Goal: Task Accomplishment & Management: Complete application form

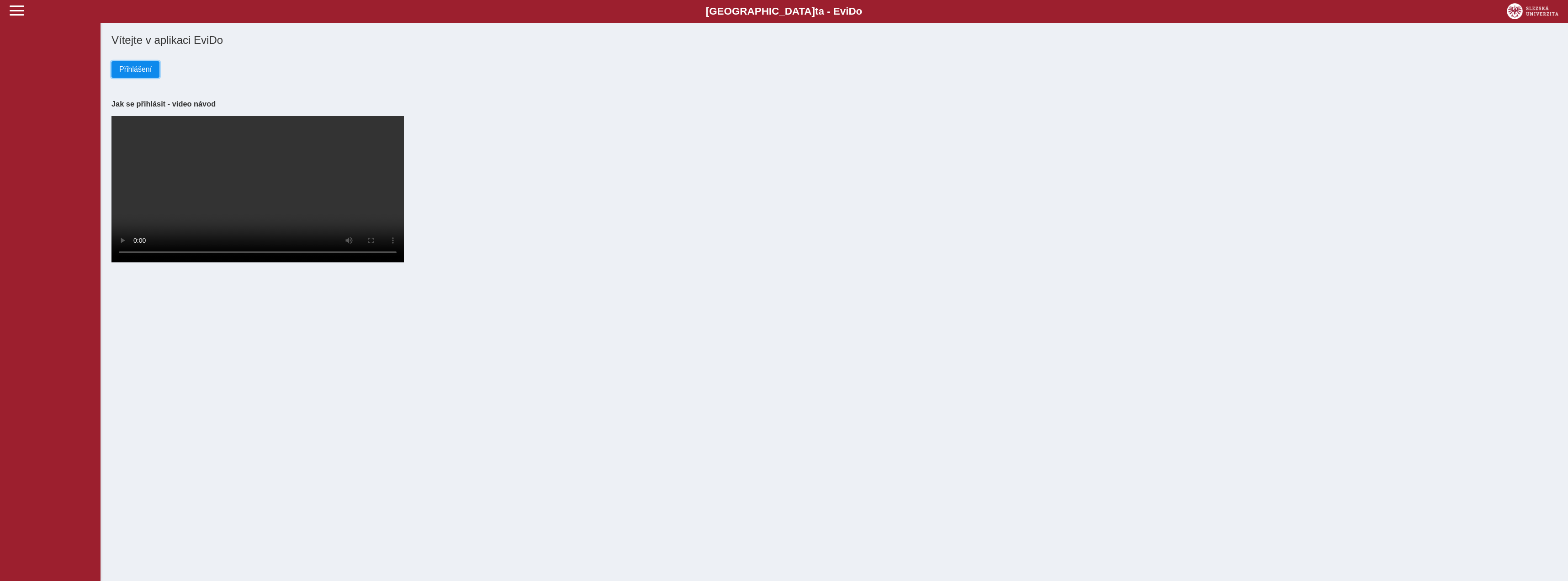
click at [157, 75] on button "Přihlášení" at bounding box center [136, 69] width 48 height 16
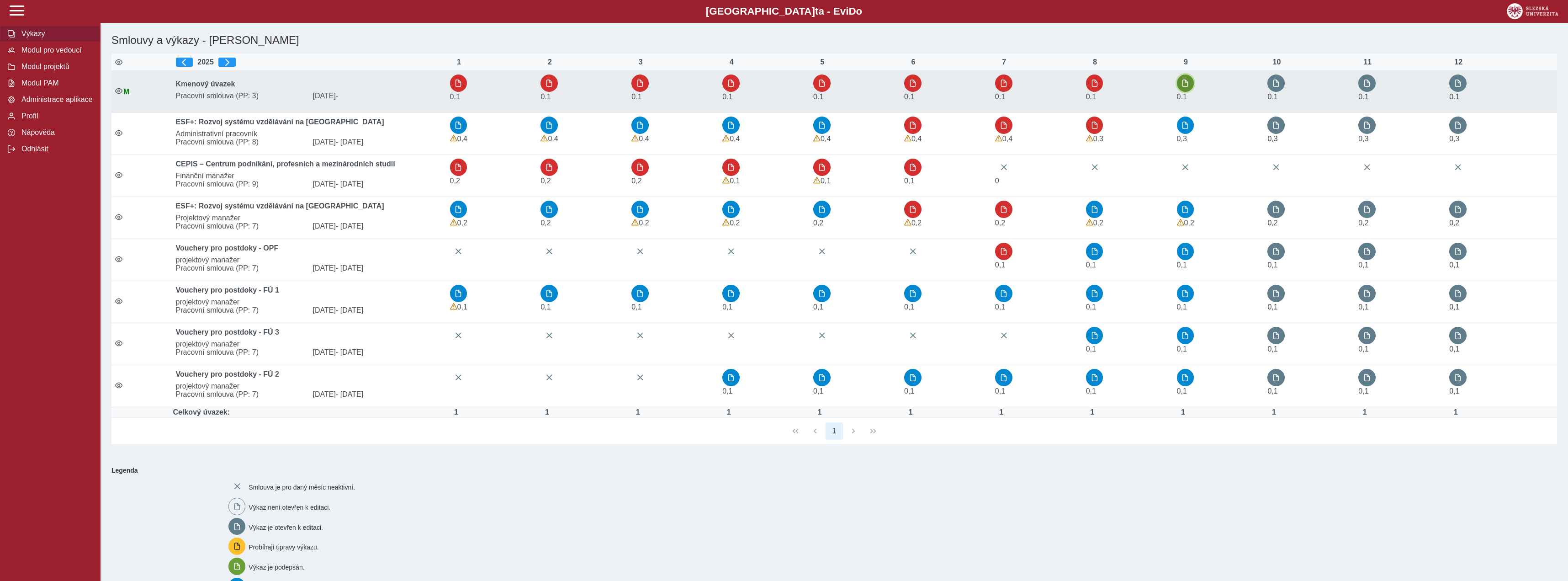
click at [1188, 87] on span "button" at bounding box center [1185, 83] width 8 height 8
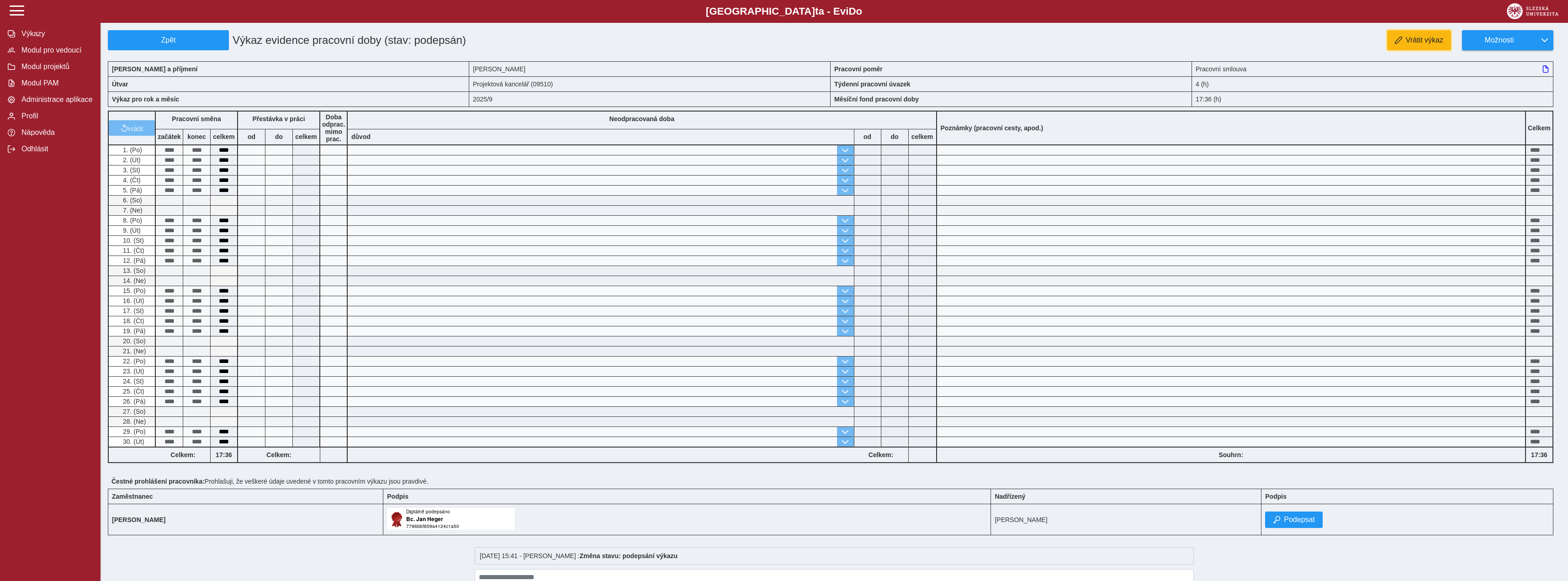
click at [1413, 44] on span "Vrátit výkaz" at bounding box center [1424, 40] width 37 height 8
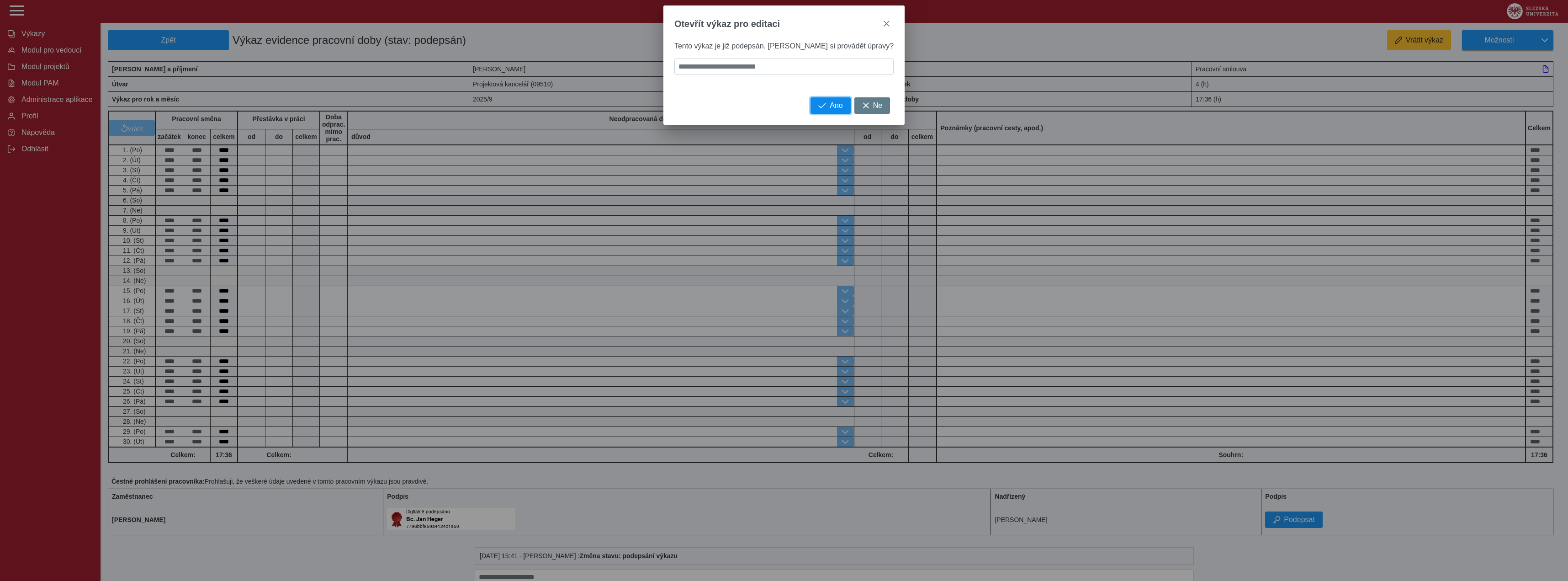
click at [830, 110] on span "Ano" at bounding box center [836, 105] width 13 height 8
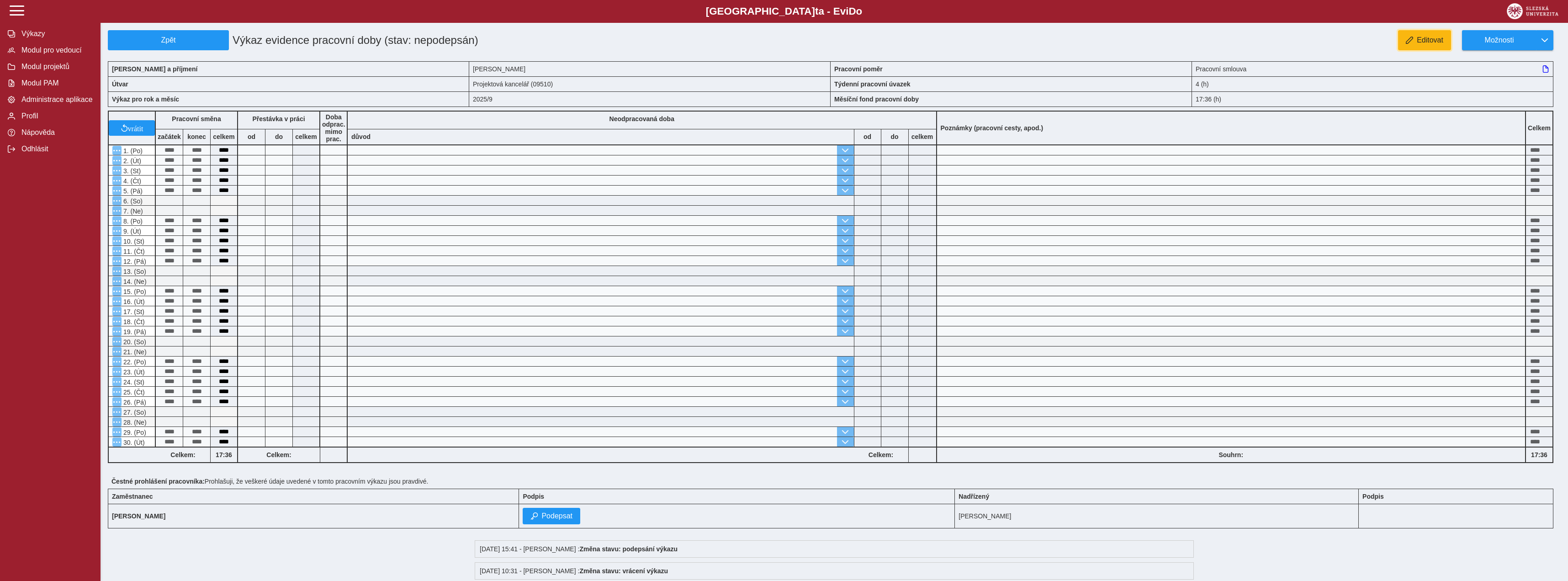
click at [1408, 44] on button "Editovat" at bounding box center [1424, 40] width 53 height 20
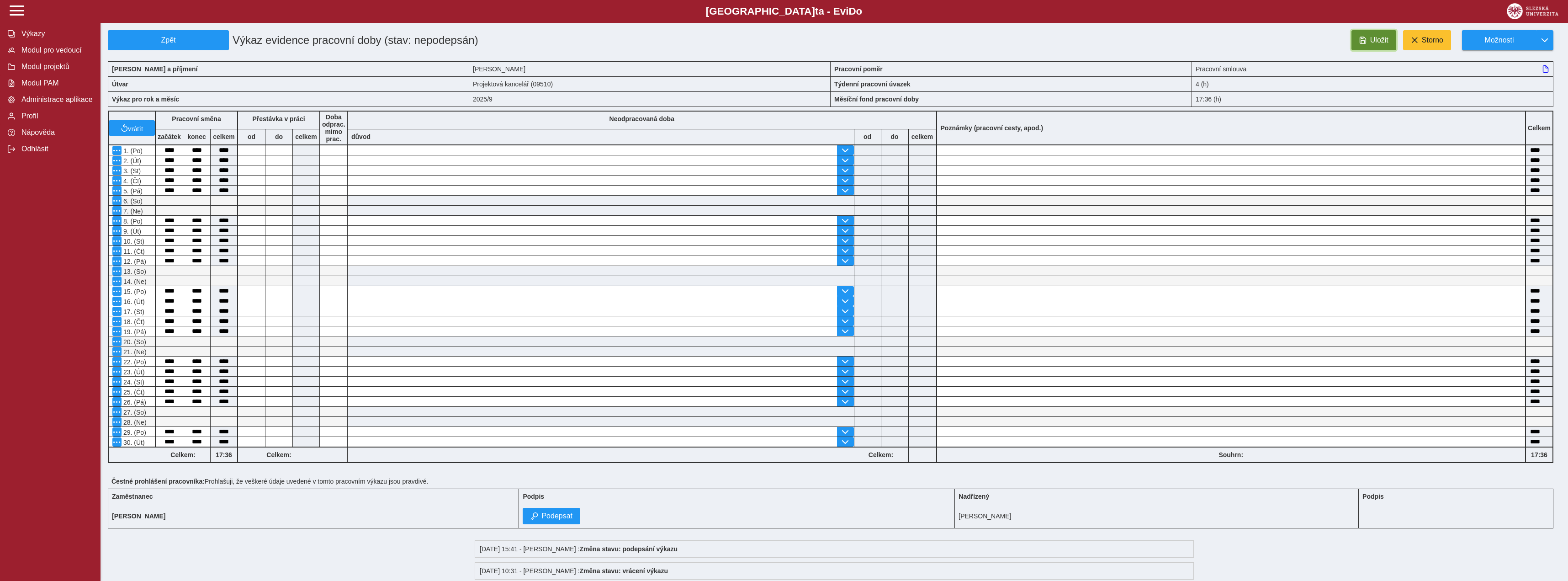
click at [1382, 49] on button "Uložit" at bounding box center [1374, 40] width 45 height 20
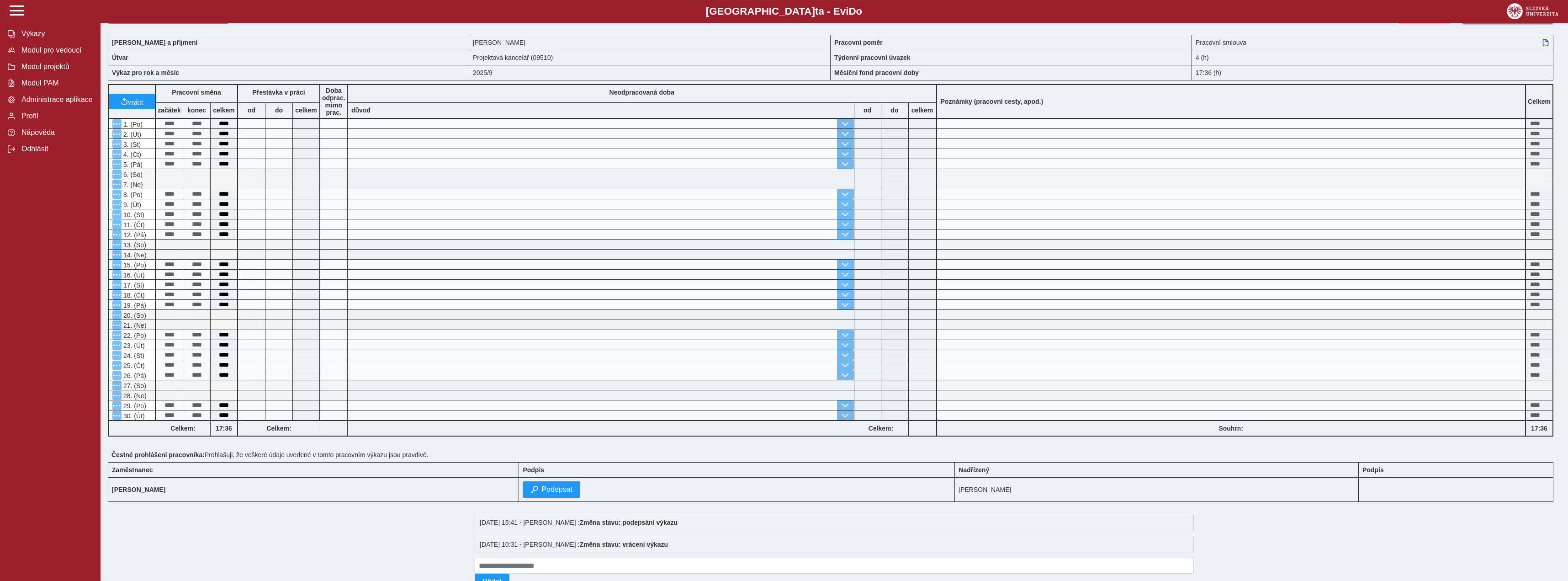
scroll to position [47, 0]
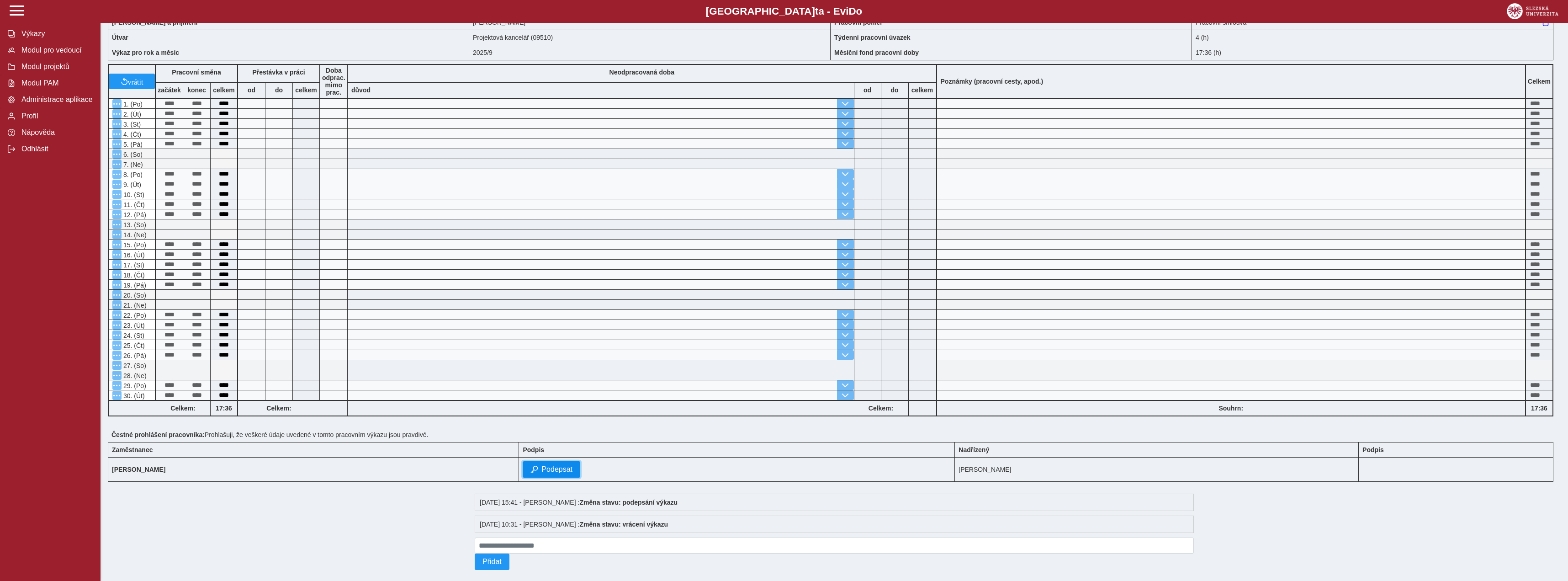
click at [522, 471] on button "Podepsat" at bounding box center [551, 469] width 57 height 16
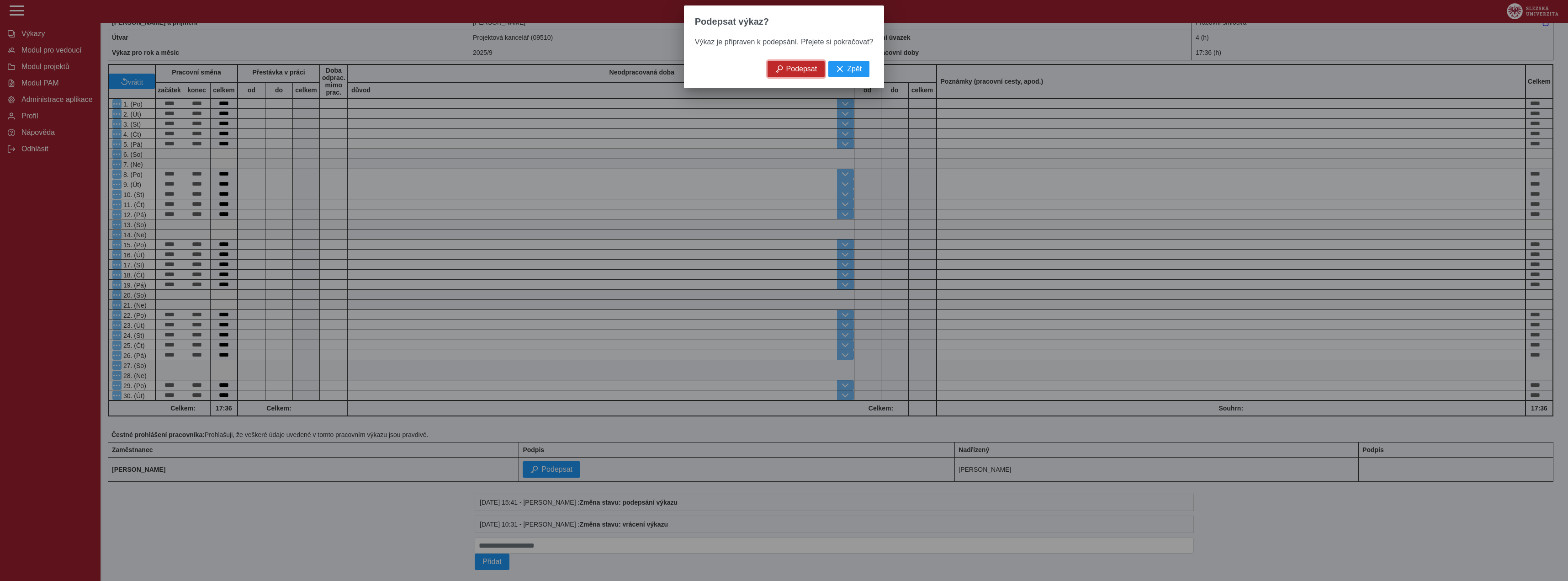
click at [776, 77] on button "Podepsat" at bounding box center [796, 69] width 57 height 16
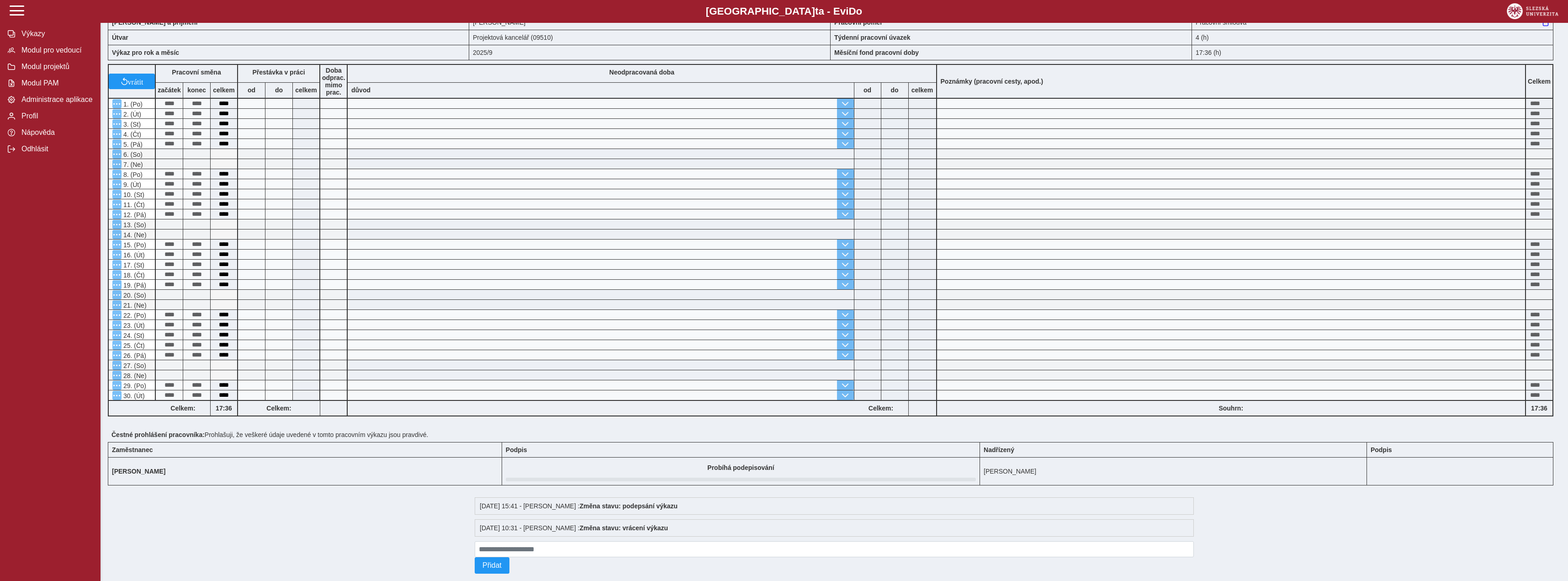
scroll to position [0, 0]
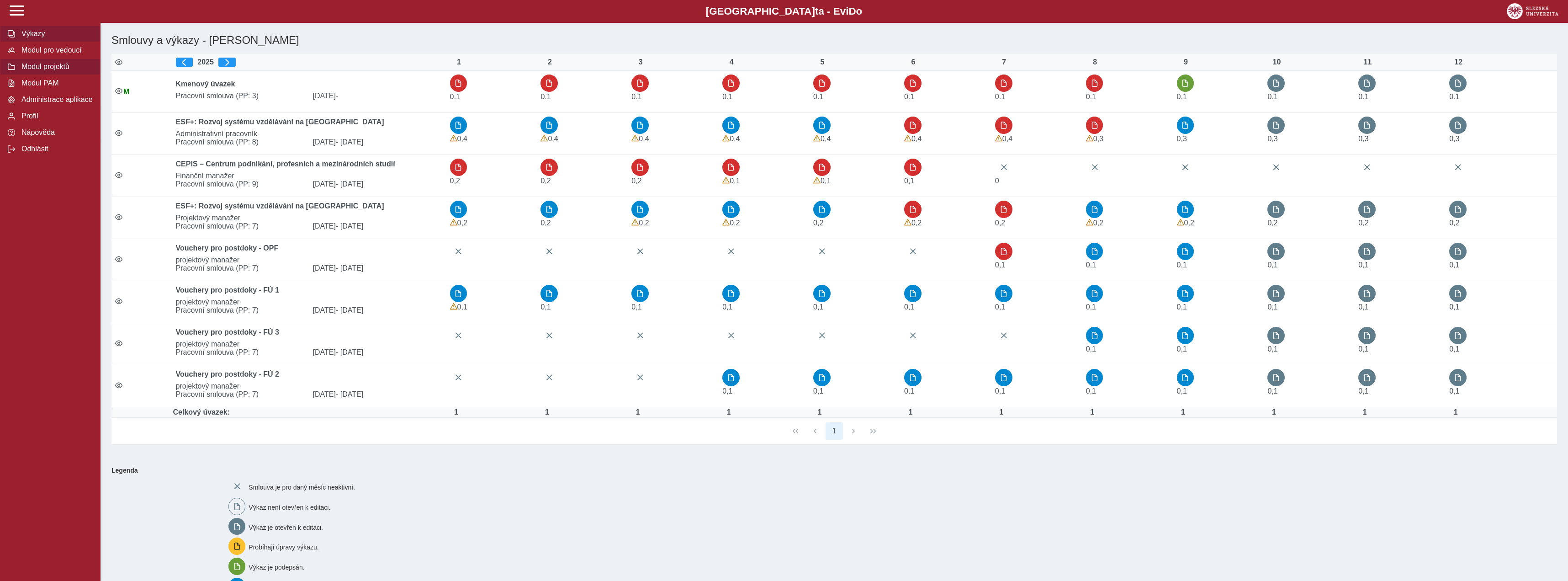
click at [74, 75] on button "Modul projektů" at bounding box center [50, 67] width 100 height 16
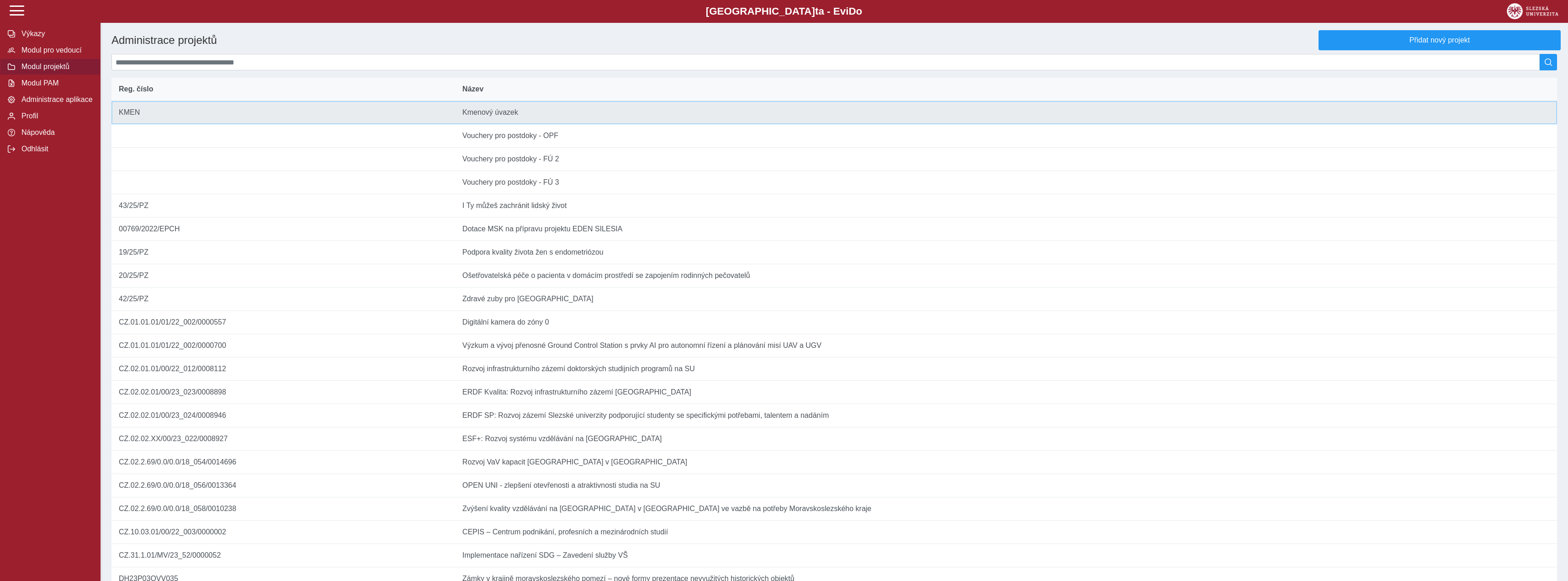
click at [791, 120] on td "Název Kmenový úvazek" at bounding box center [1006, 112] width 1102 height 23
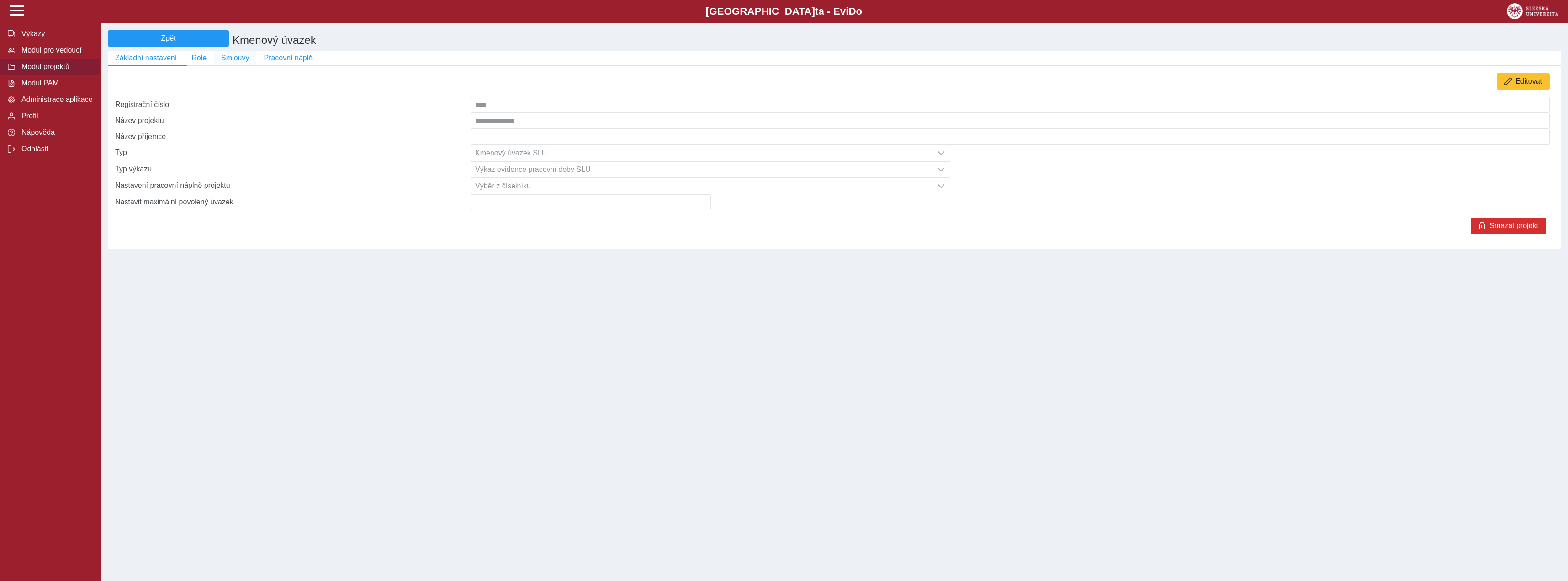
click at [227, 62] on span "Smlouvy" at bounding box center [235, 57] width 28 height 8
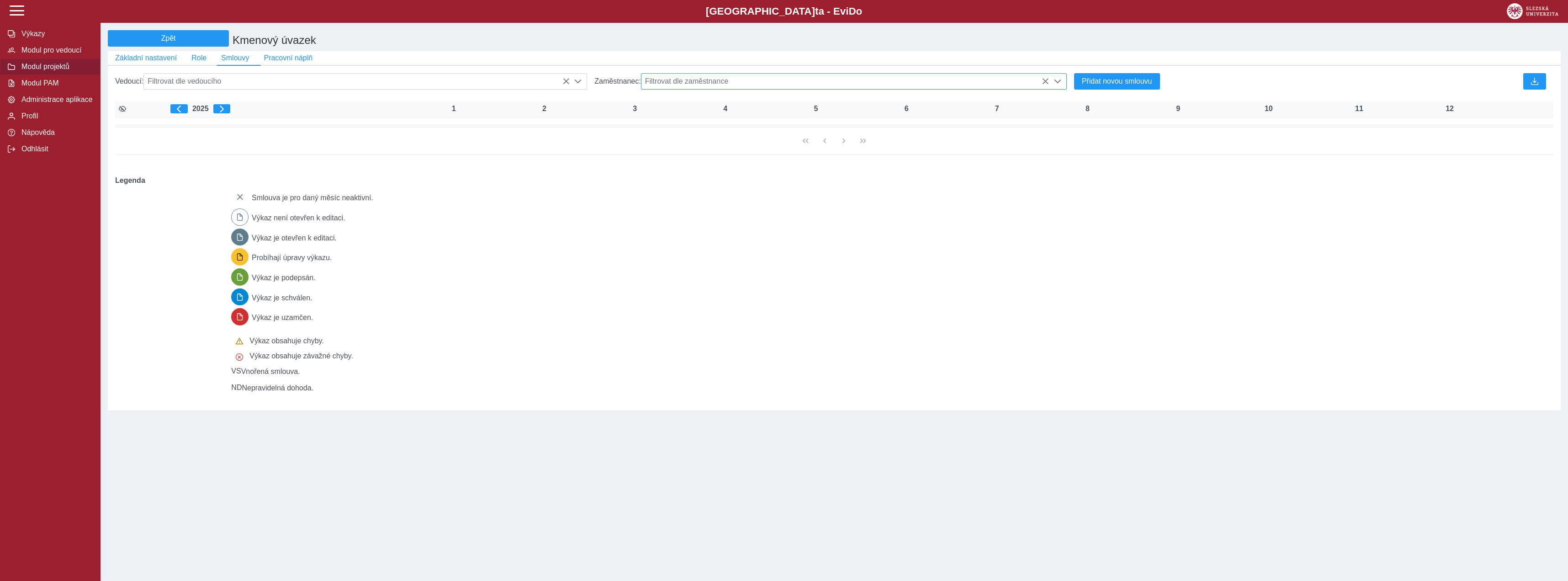
click at [755, 80] on span "Filtrovat dle zaměstnance" at bounding box center [845, 81] width 408 height 16
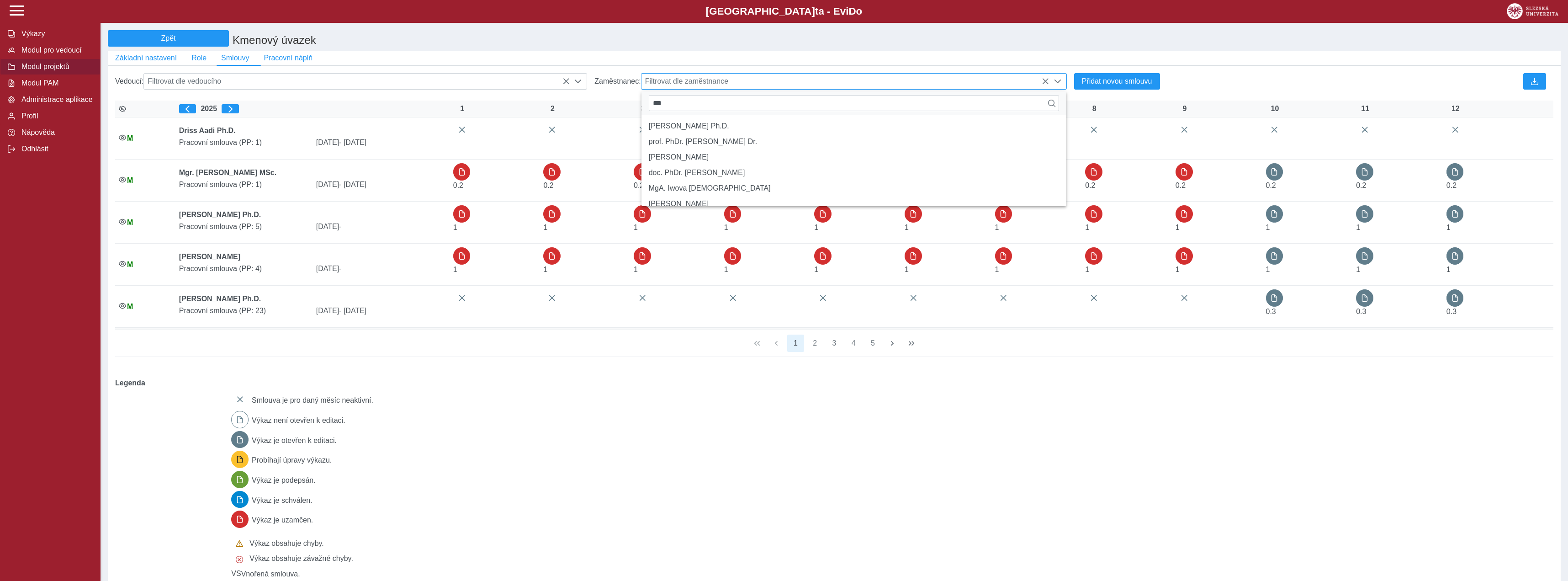
scroll to position [5, 35]
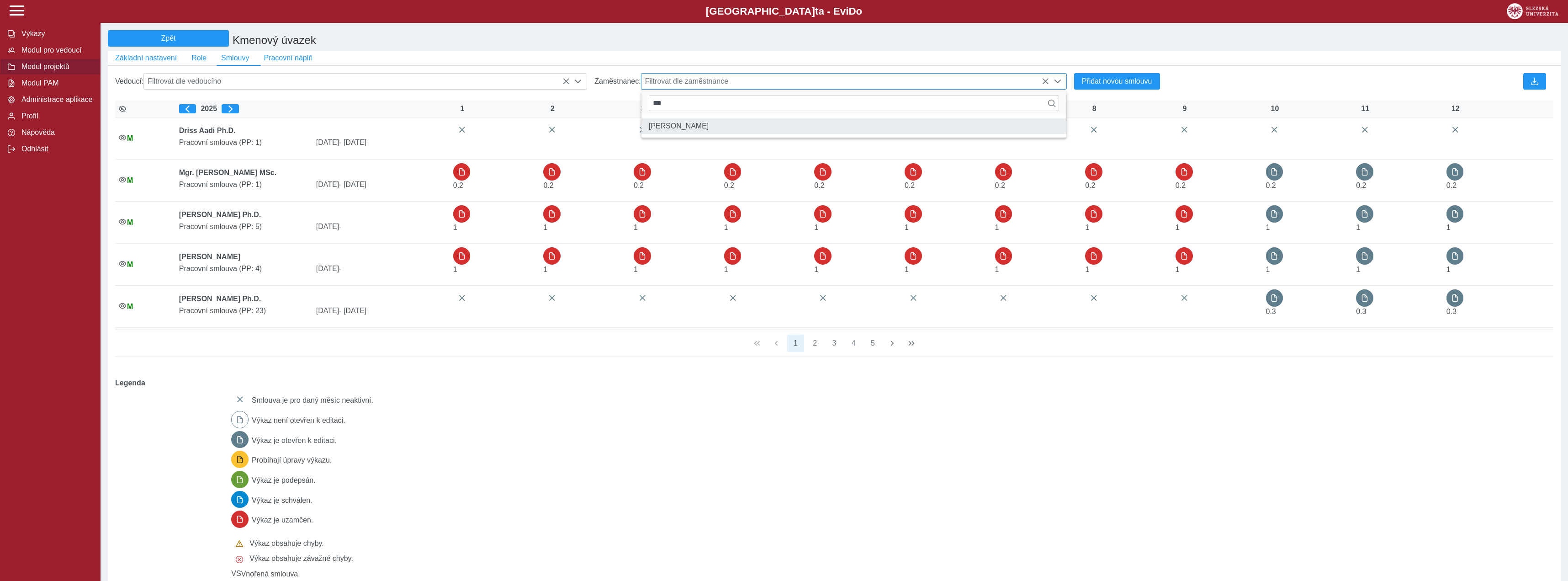
type input "***"
click at [732, 129] on li "Mgr. Jan Woitek" at bounding box center [853, 126] width 425 height 16
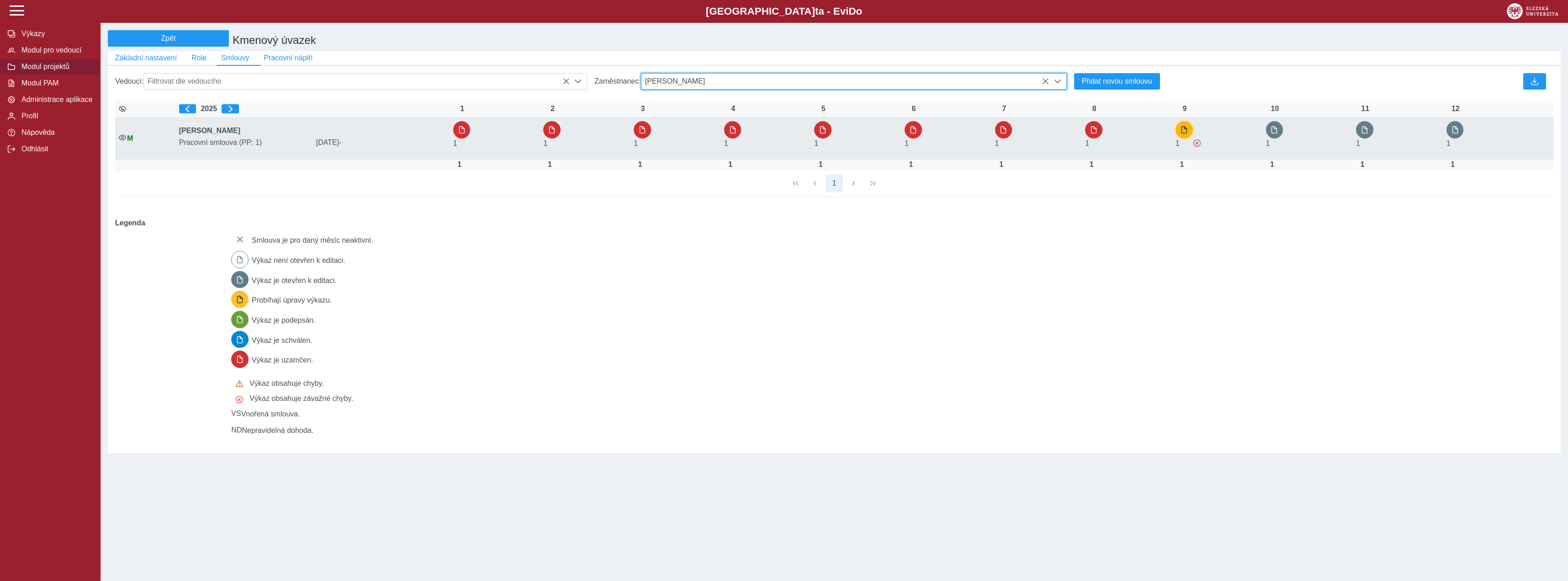
click at [1188, 133] on span "button" at bounding box center [1184, 130] width 8 height 8
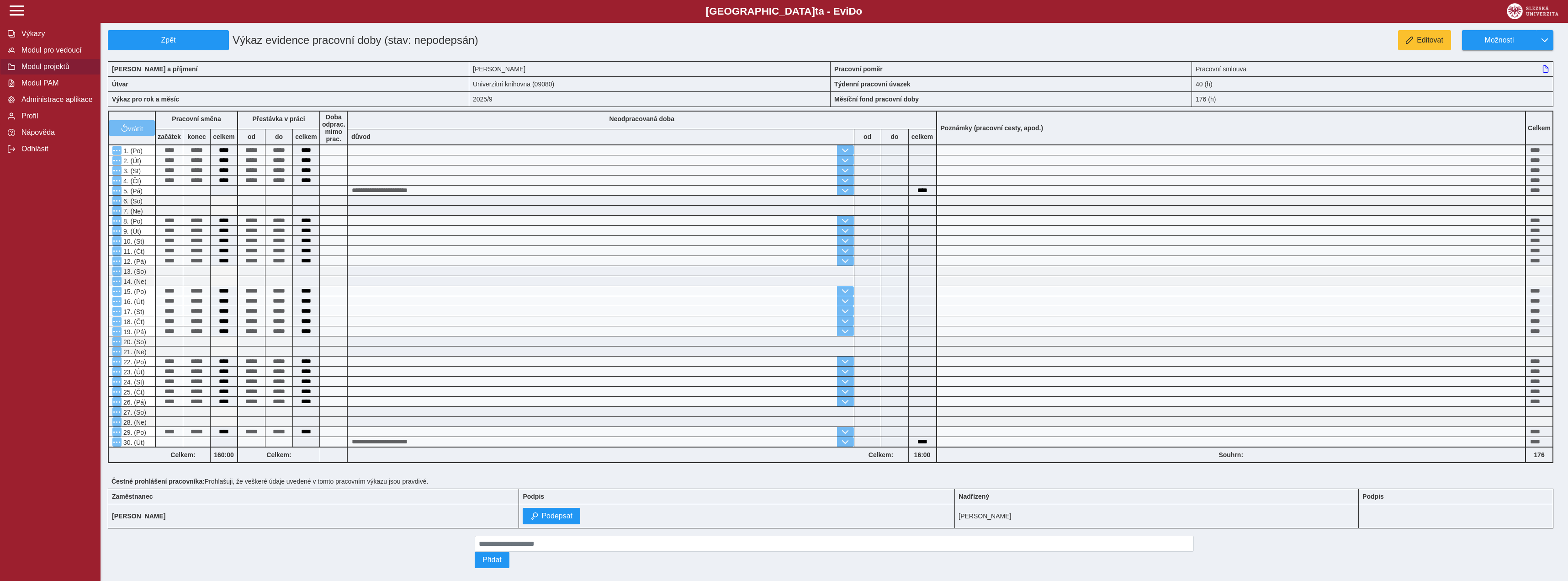
click at [44, 71] on span "Modul projektů" at bounding box center [56, 66] width 74 height 8
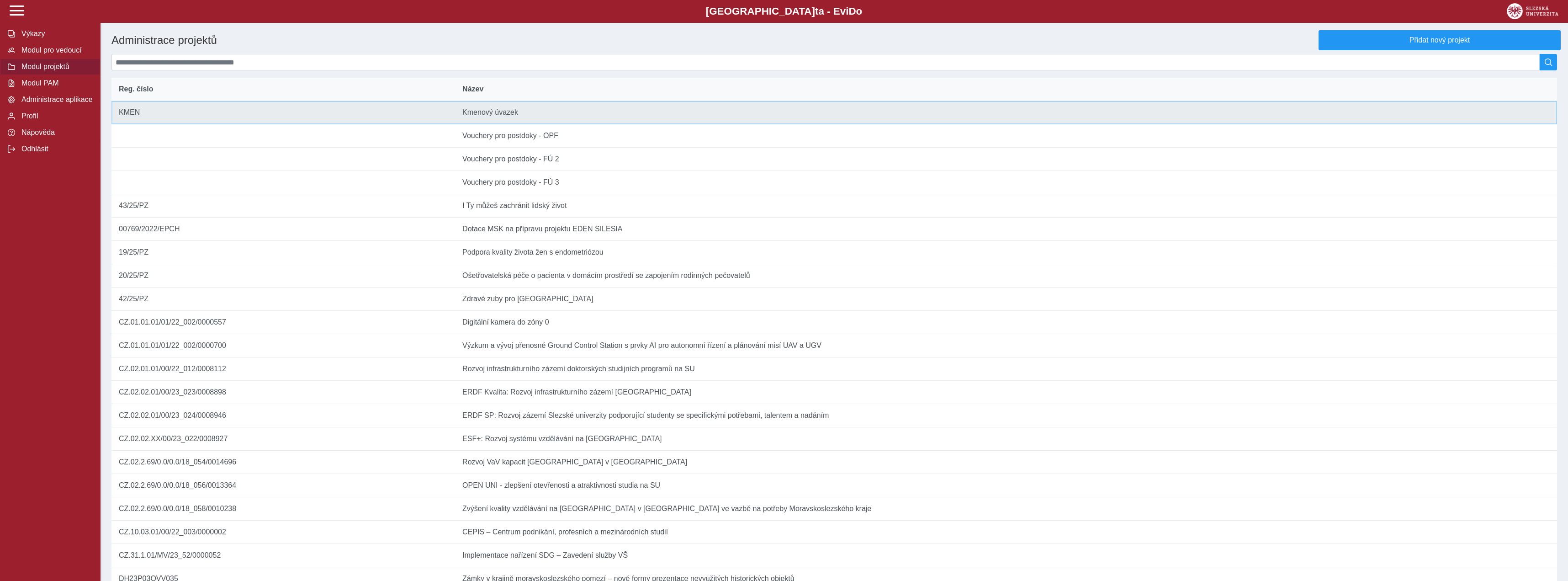
click at [569, 113] on td "Název Kmenový úvazek" at bounding box center [1006, 112] width 1102 height 23
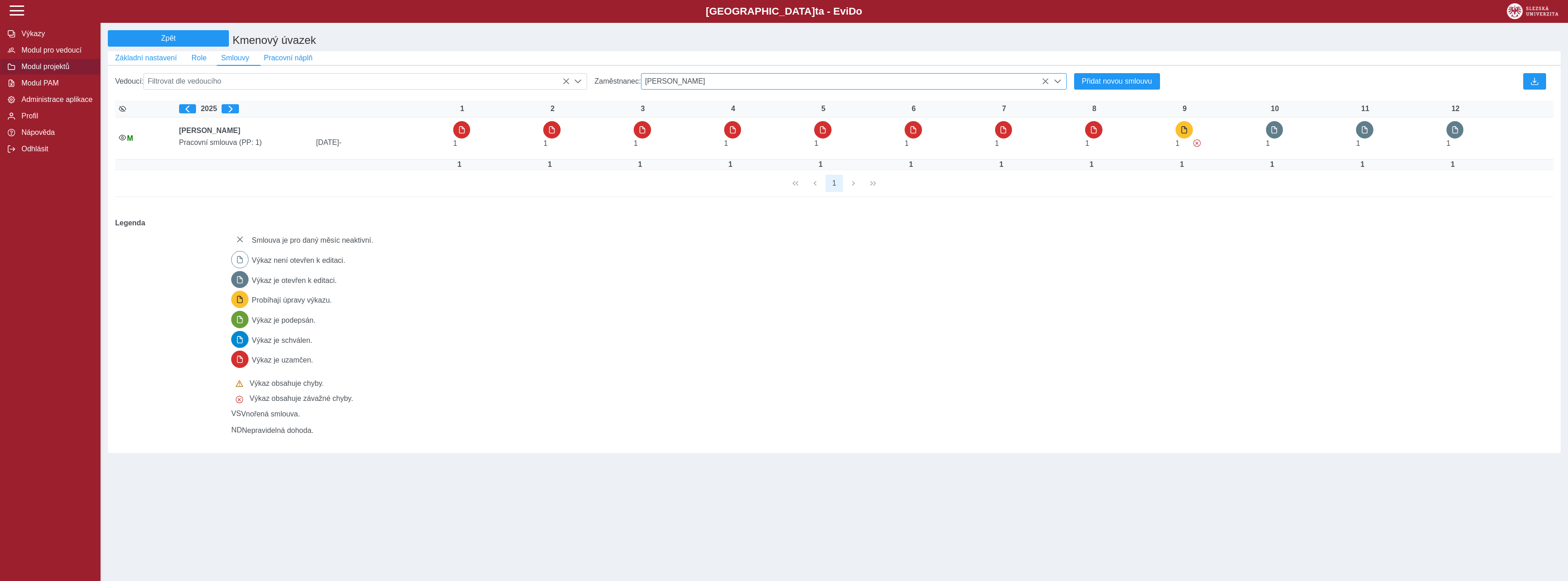
click at [708, 87] on span "[PERSON_NAME]" at bounding box center [845, 81] width 408 height 16
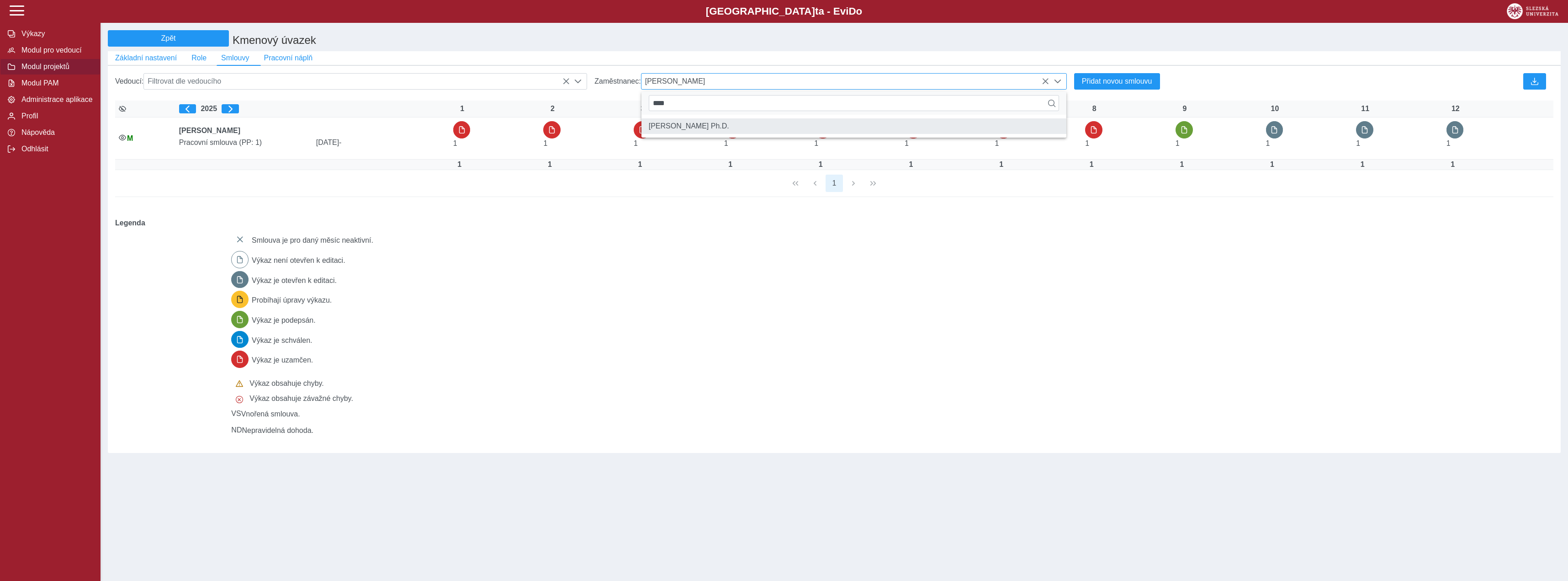
type input "****"
click at [701, 130] on li "[PERSON_NAME] Ph.D." at bounding box center [853, 126] width 425 height 16
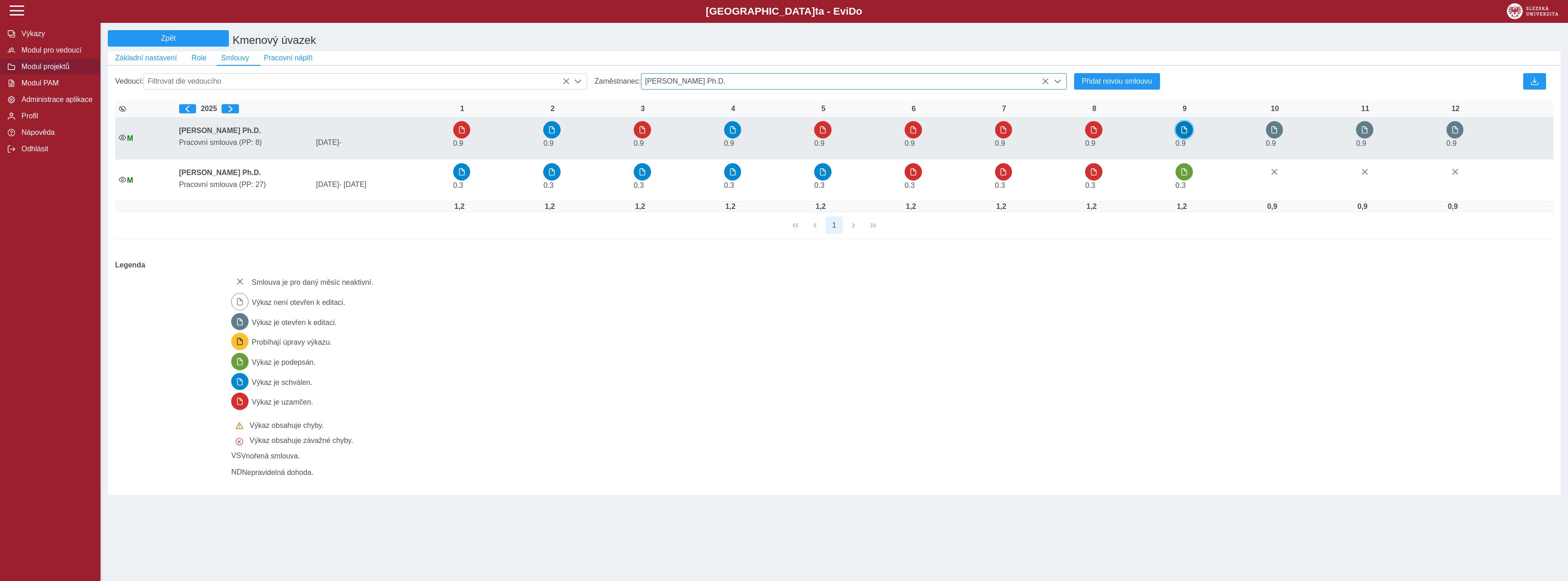
click at [1189, 138] on button "button" at bounding box center [1184, 130] width 18 height 18
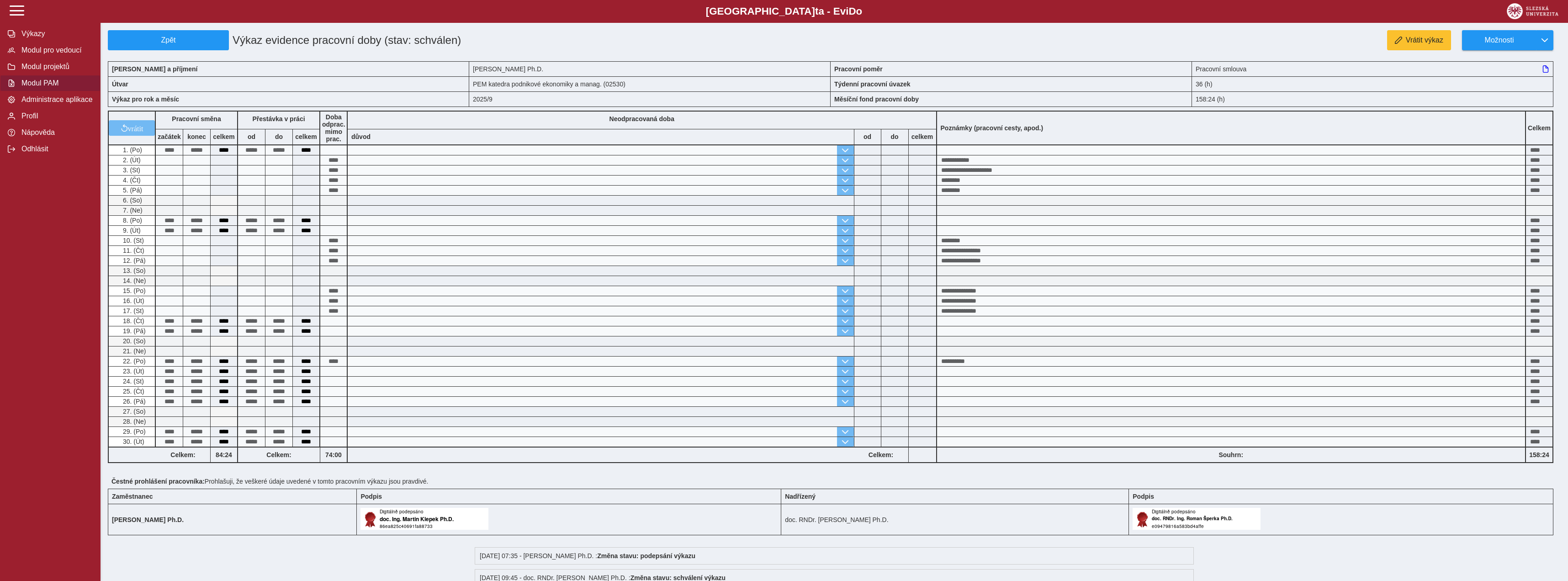
click at [61, 92] on button "Modul PAM" at bounding box center [50, 83] width 100 height 16
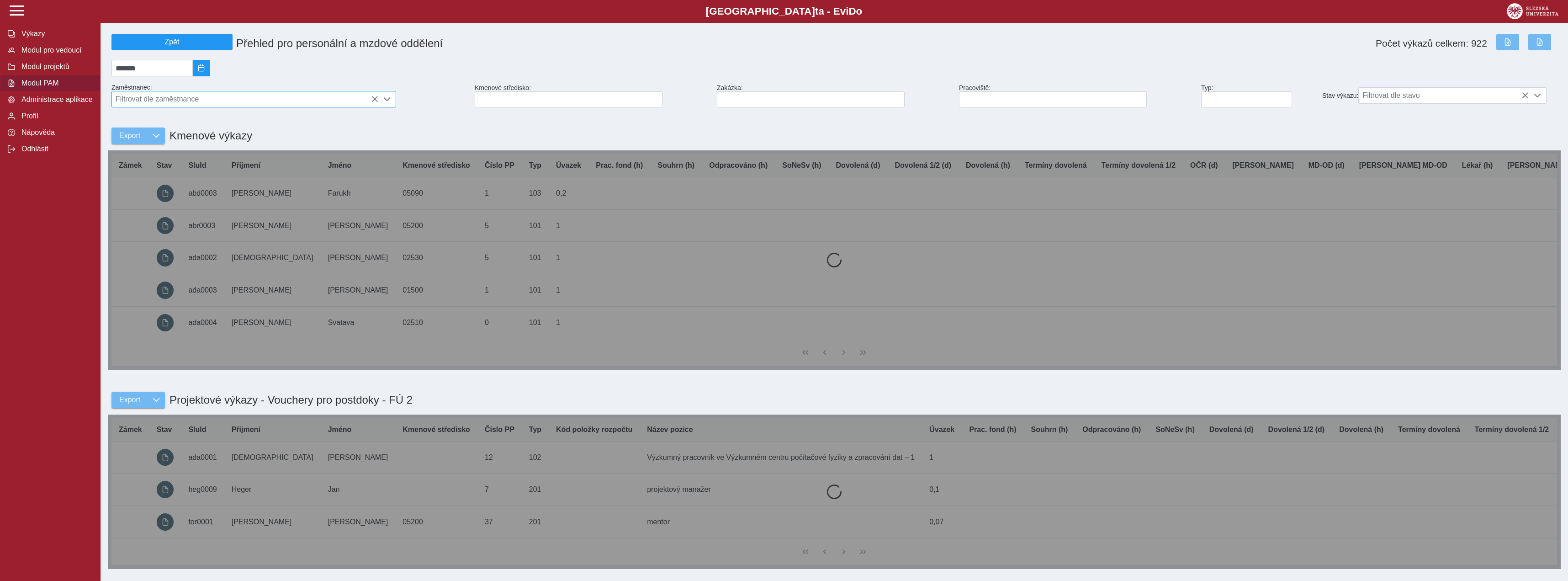
click at [299, 107] on span "Filtrovat dle zaměstnance" at bounding box center [245, 99] width 266 height 16
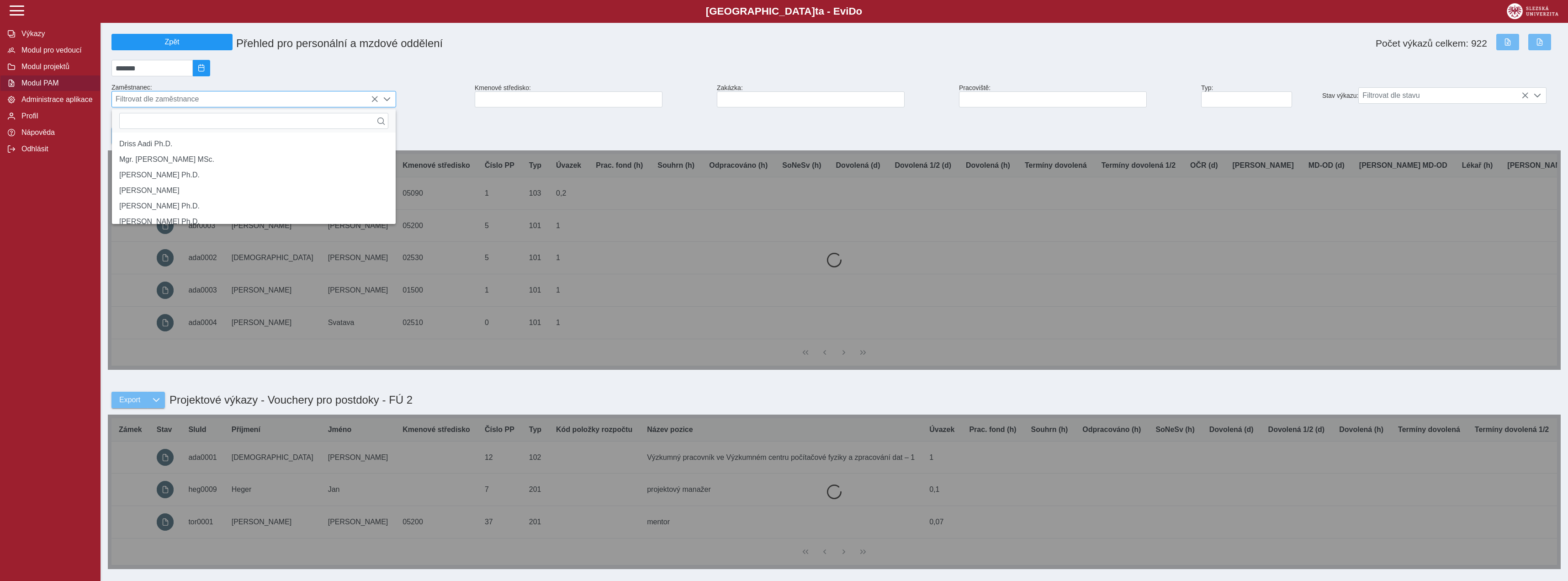
scroll to position [5, 35]
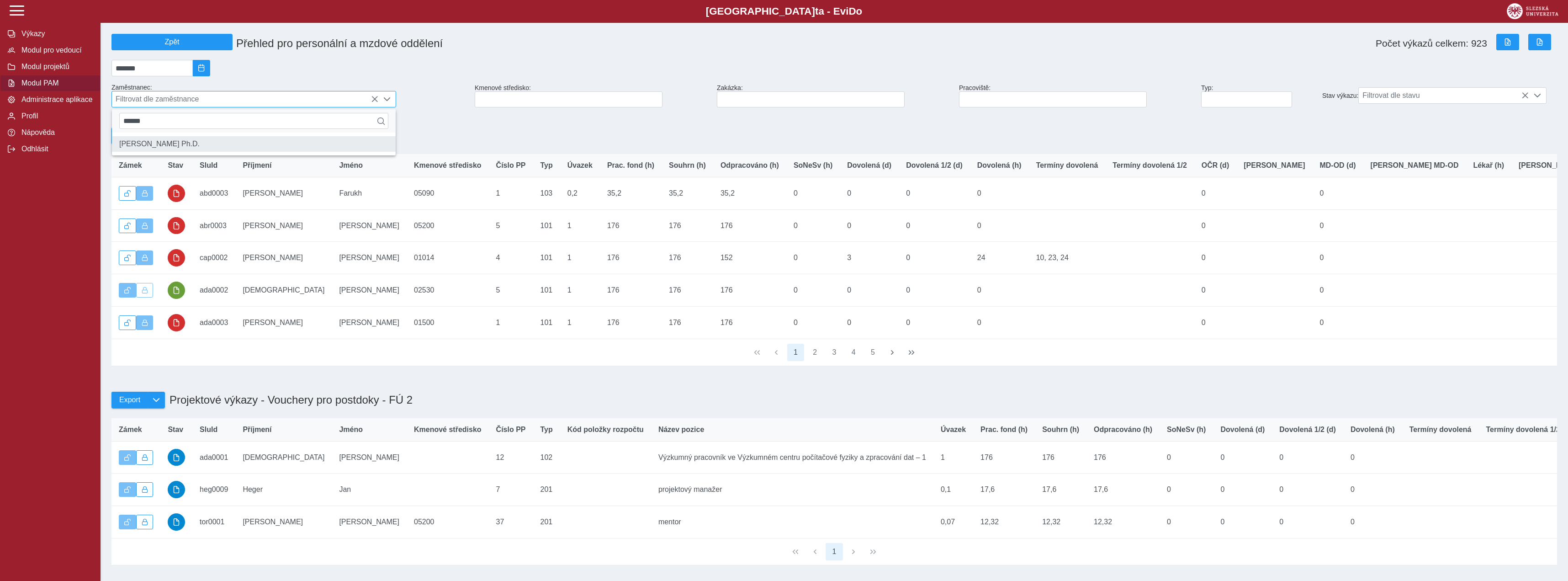
type input "******"
click at [271, 152] on li "[PERSON_NAME] Ph.D." at bounding box center [254, 144] width 284 height 16
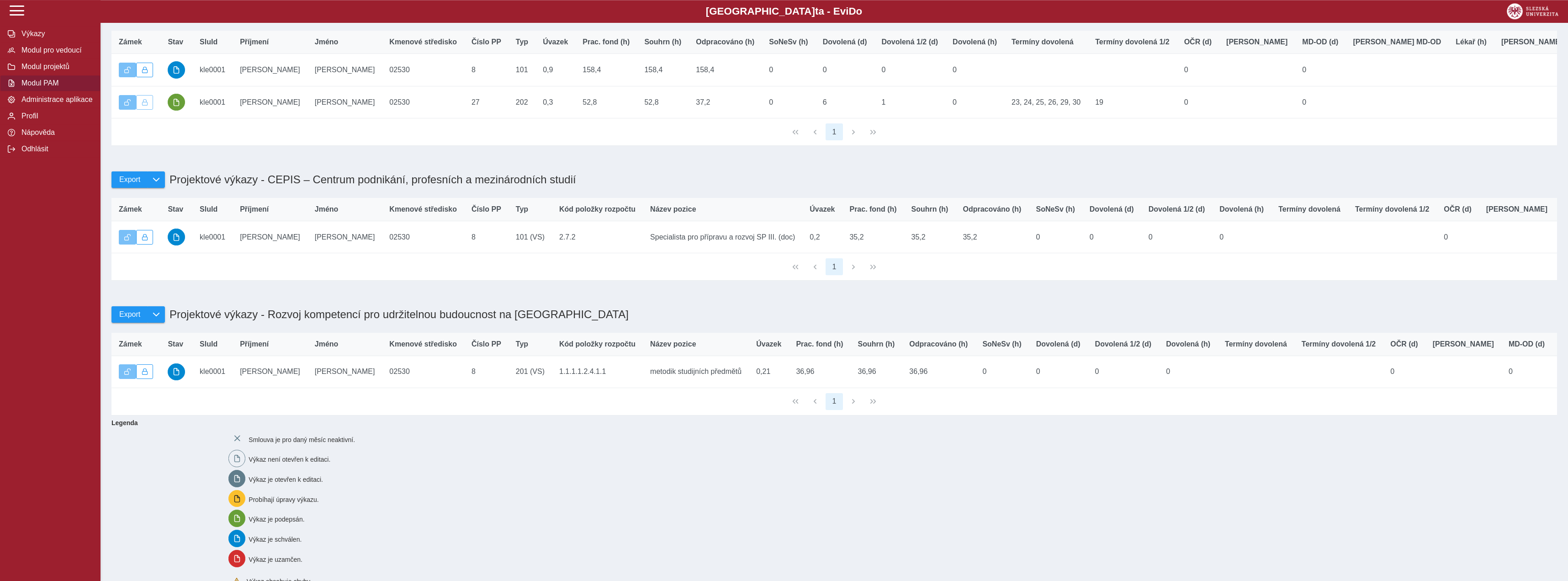
scroll to position [140, 0]
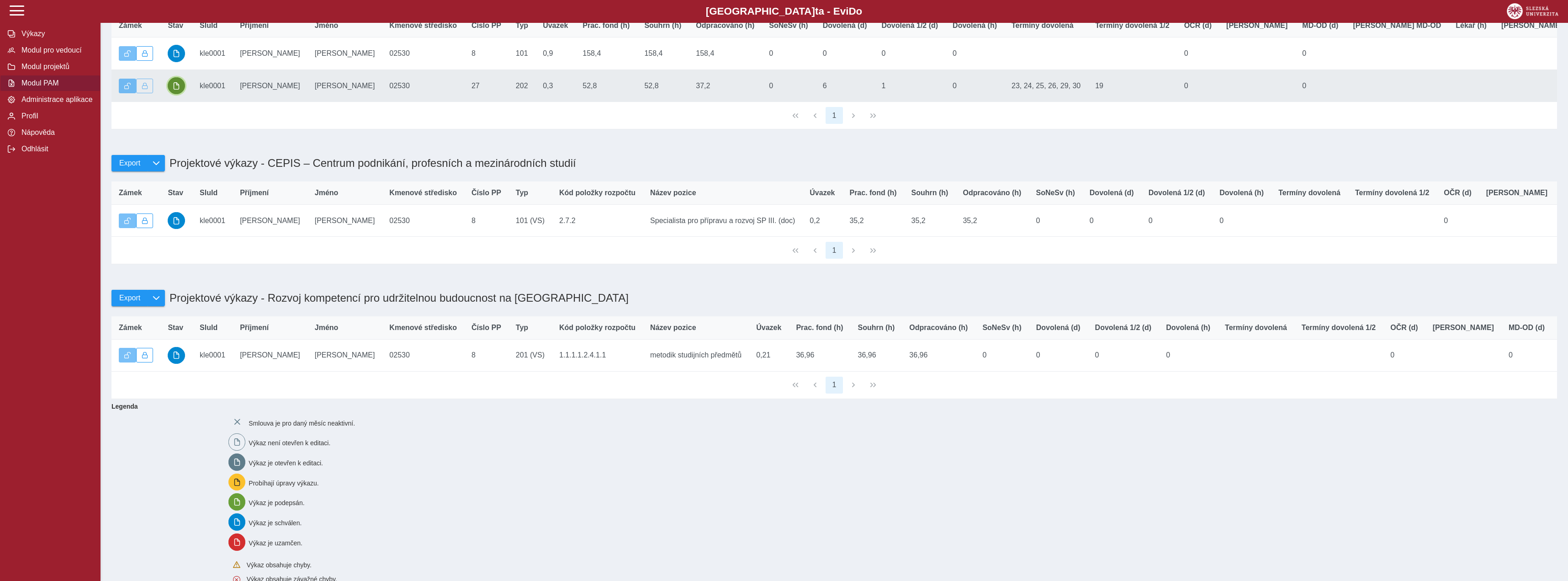
click at [179, 90] on span "button" at bounding box center [177, 86] width 8 height 8
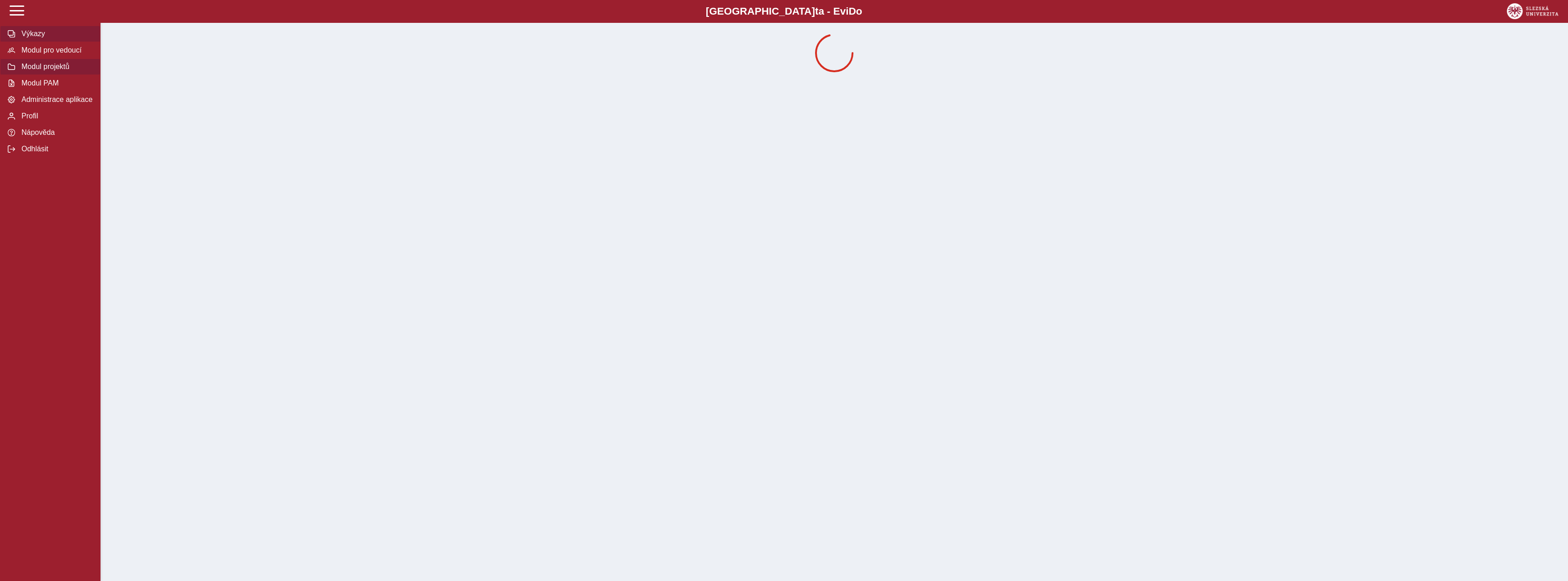
click at [66, 71] on span "Modul projektů" at bounding box center [56, 66] width 74 height 8
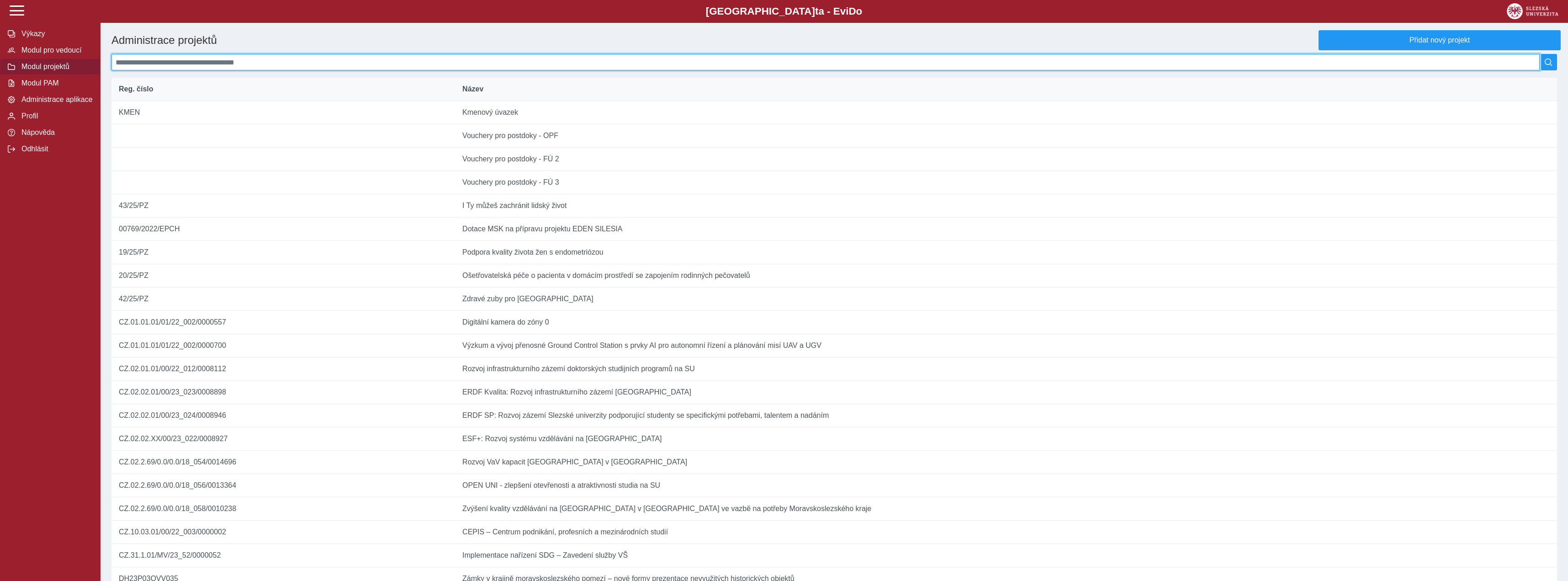
click at [531, 67] on input at bounding box center [825, 62] width 1428 height 16
type input "*"
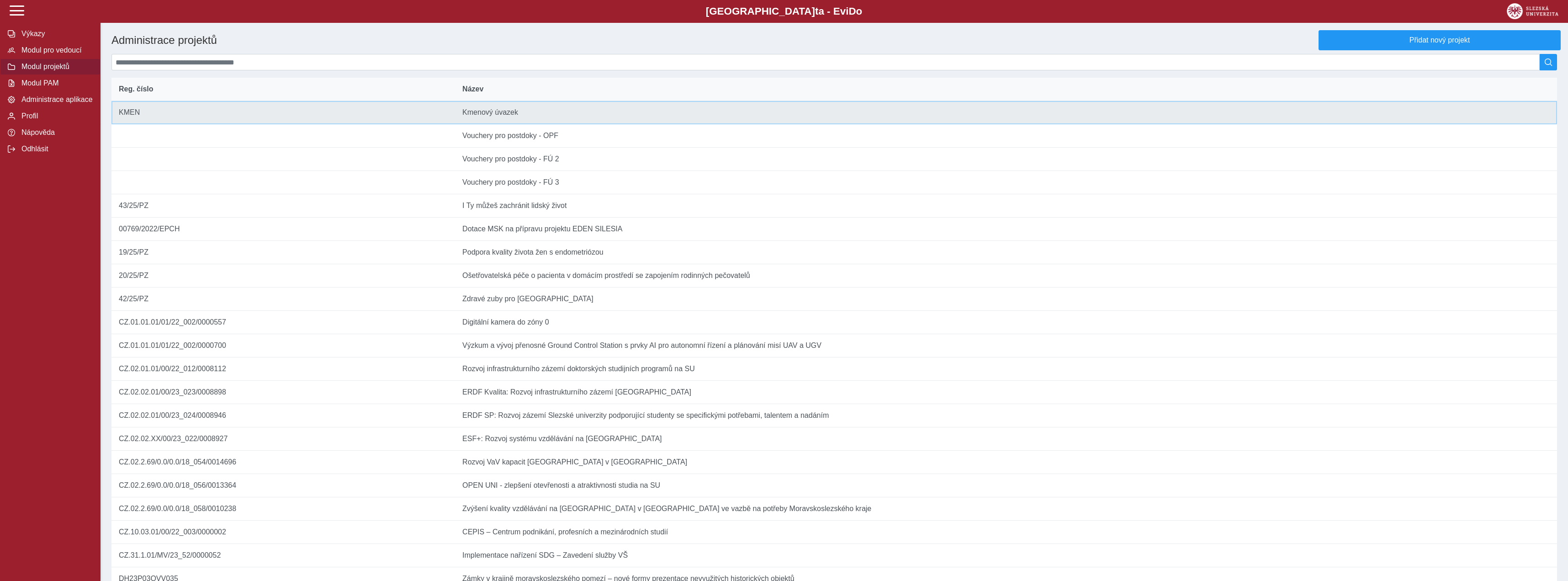
click at [534, 123] on td "Název Kmenový úvazek" at bounding box center [1006, 112] width 1102 height 23
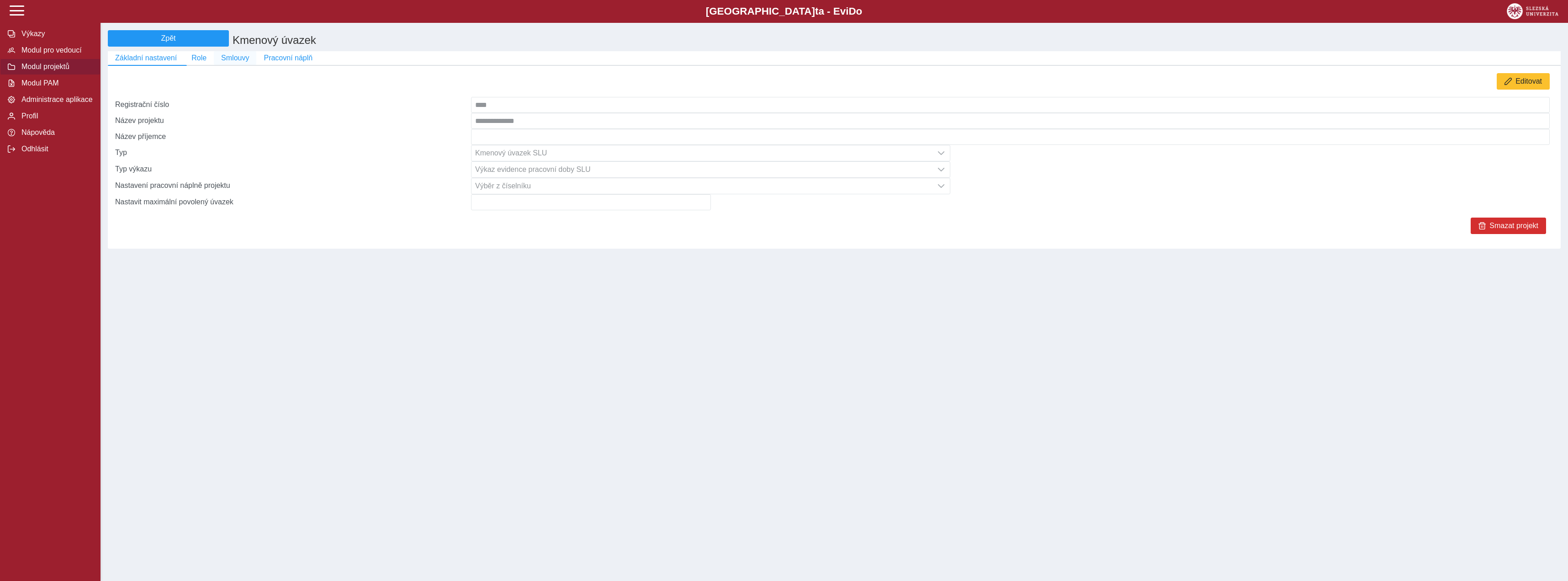
click at [234, 65] on button "Smlouvy" at bounding box center [235, 58] width 42 height 14
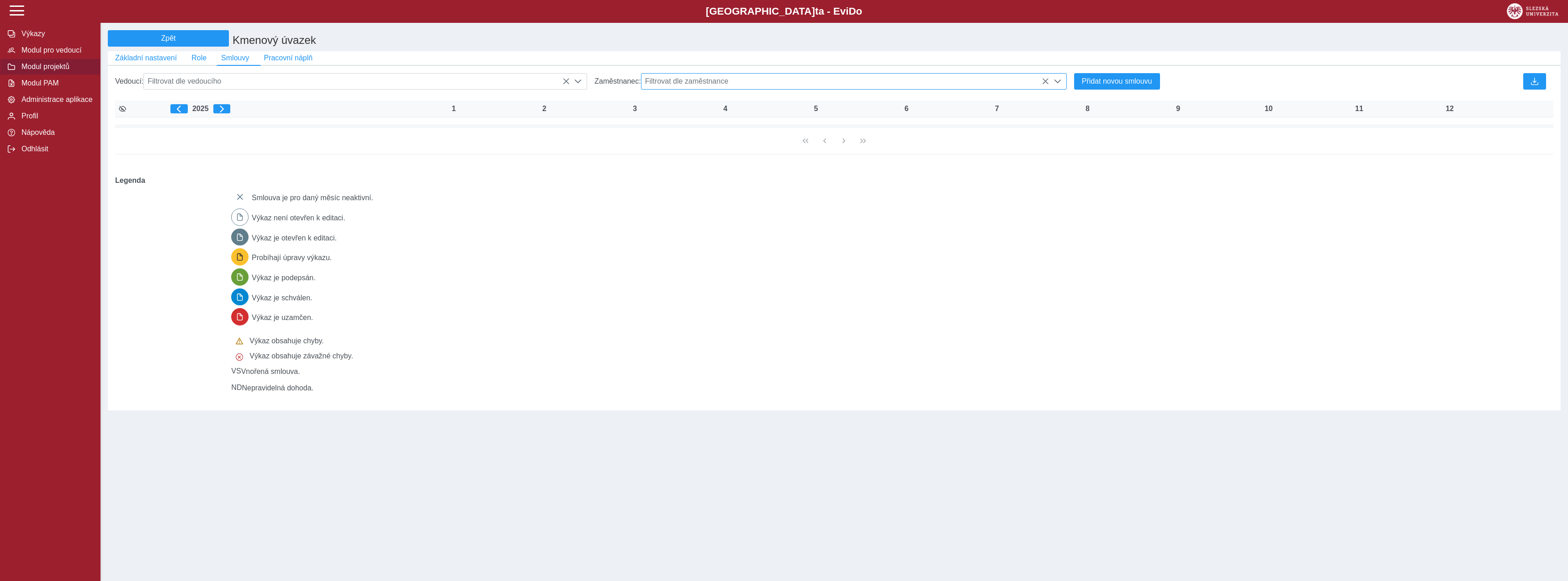
click at [793, 89] on span "Filtrovat dle zaměstnance" at bounding box center [845, 81] width 408 height 16
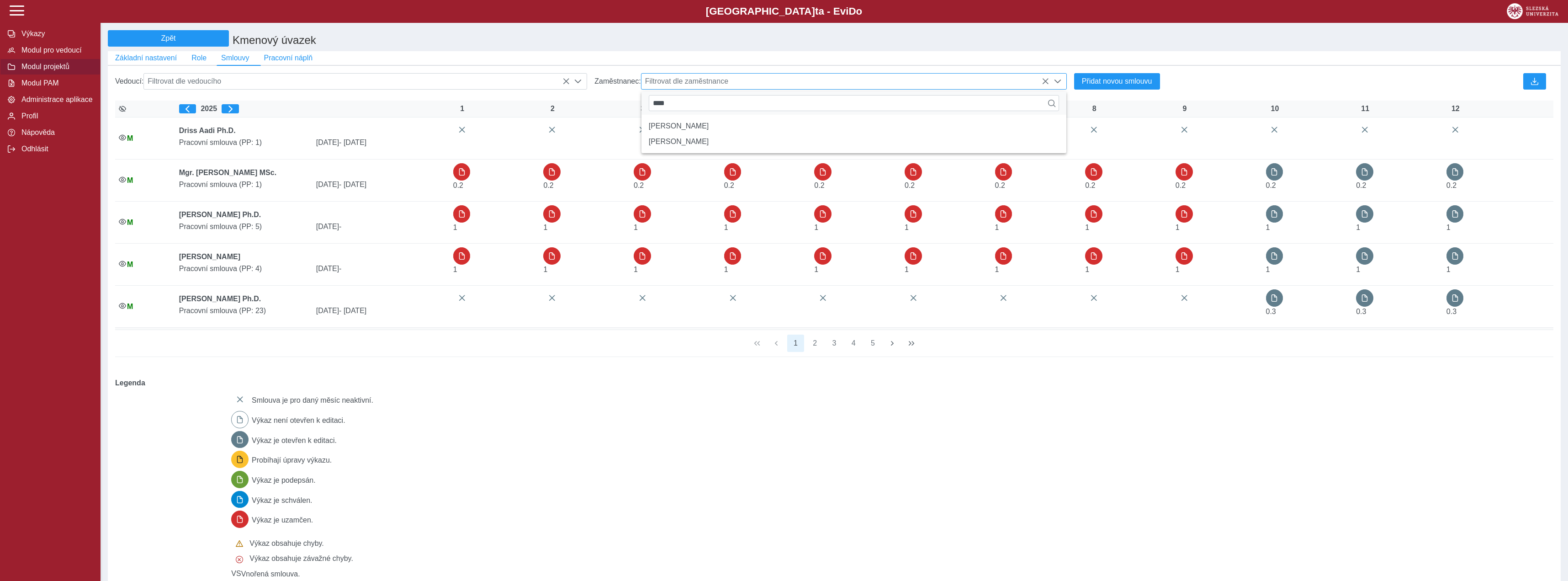
scroll to position [5, 35]
type input "****"
click at [755, 147] on li "[PERSON_NAME]" at bounding box center [853, 141] width 425 height 16
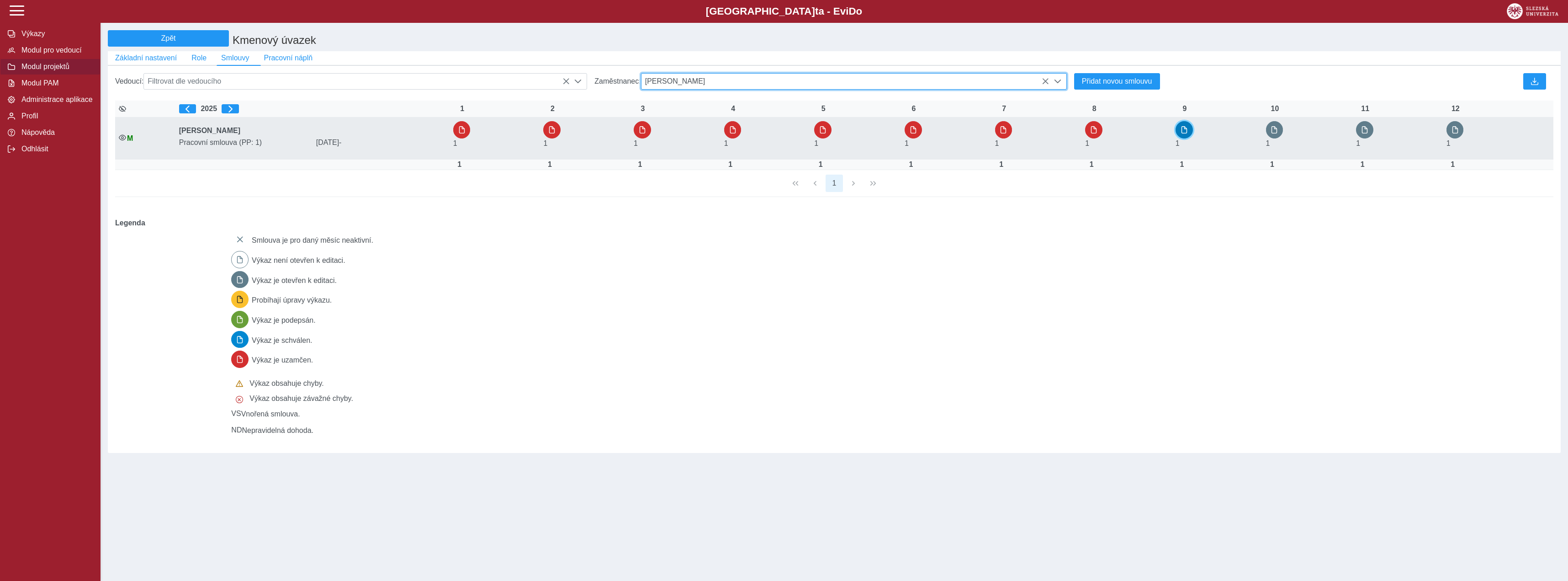
click at [1185, 133] on span "button" at bounding box center [1184, 130] width 8 height 8
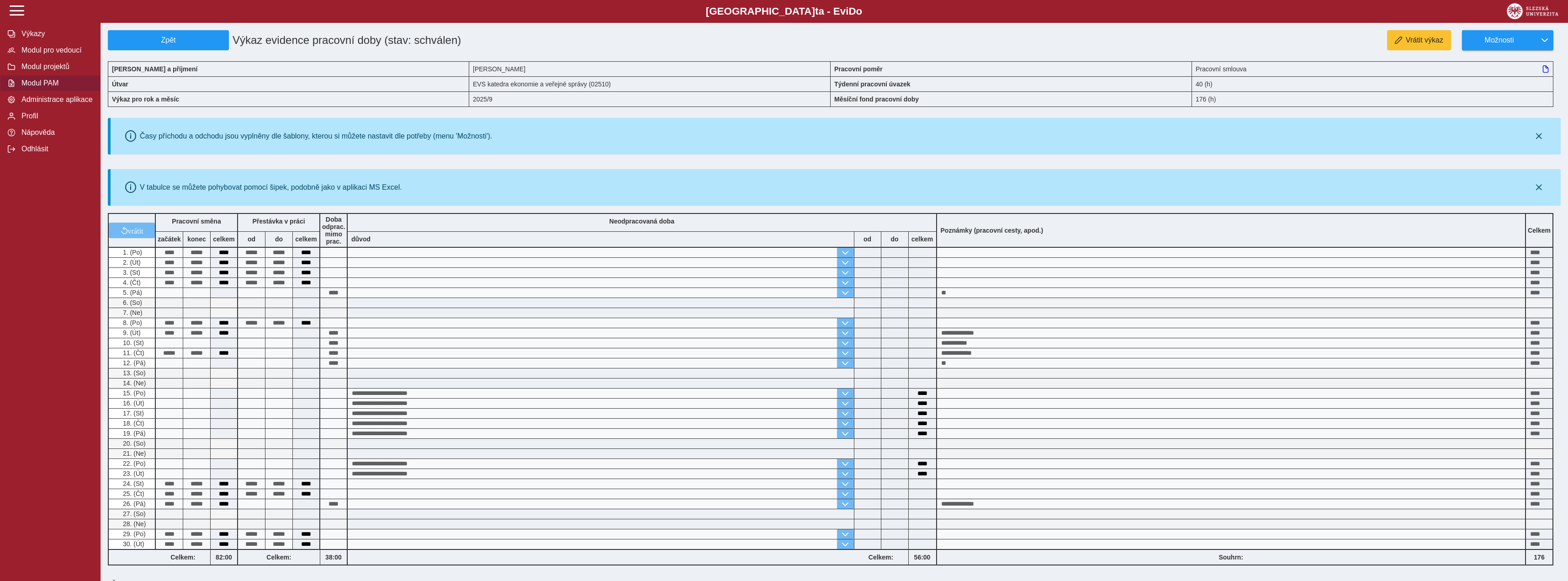
click at [79, 92] on button "Modul PAM" at bounding box center [50, 83] width 100 height 16
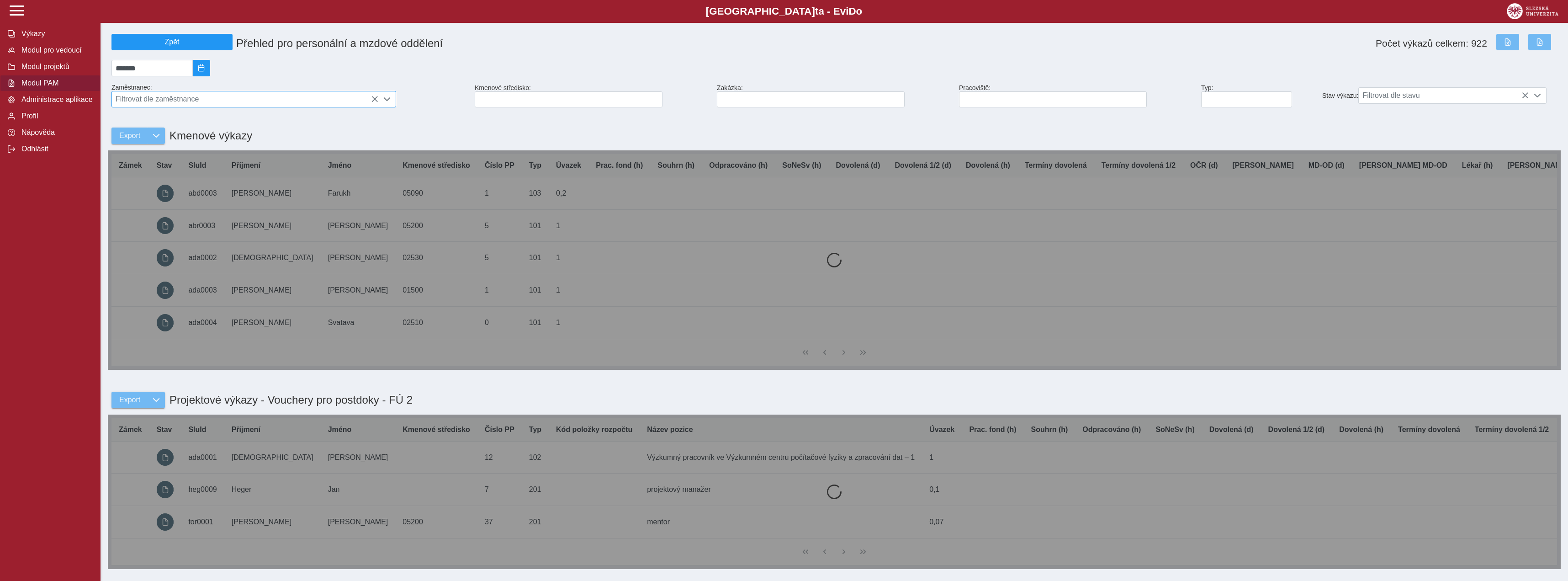
click at [340, 97] on span "Filtrovat dle zaměstnance" at bounding box center [245, 99] width 266 height 16
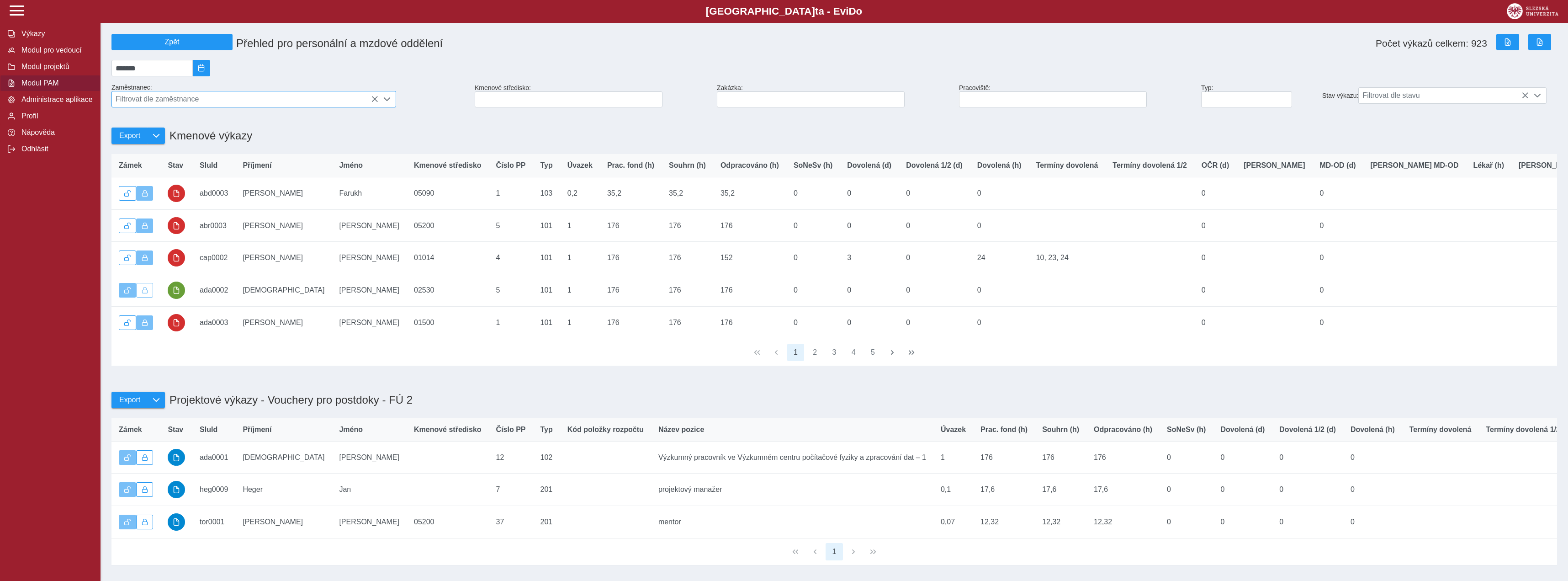
scroll to position [5, 35]
type input "******"
click at [305, 148] on li "[PERSON_NAME]" at bounding box center [254, 144] width 284 height 16
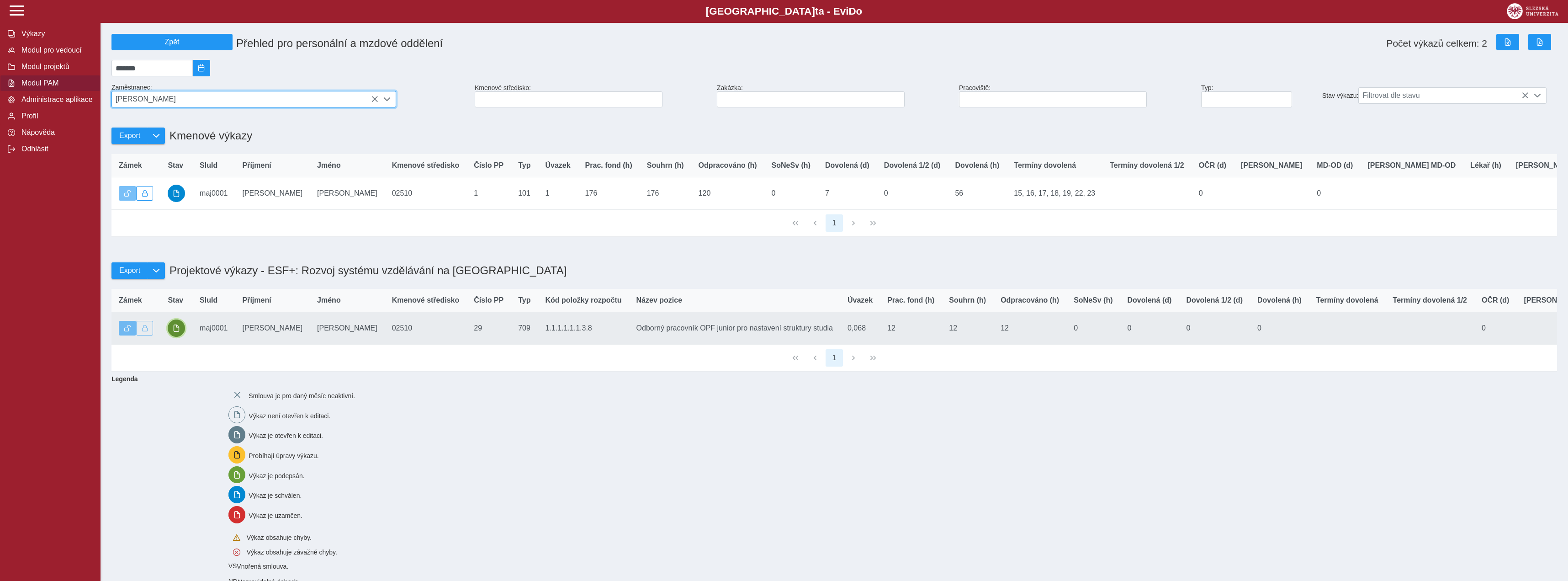
click at [180, 333] on button "button" at bounding box center [177, 328] width 18 height 18
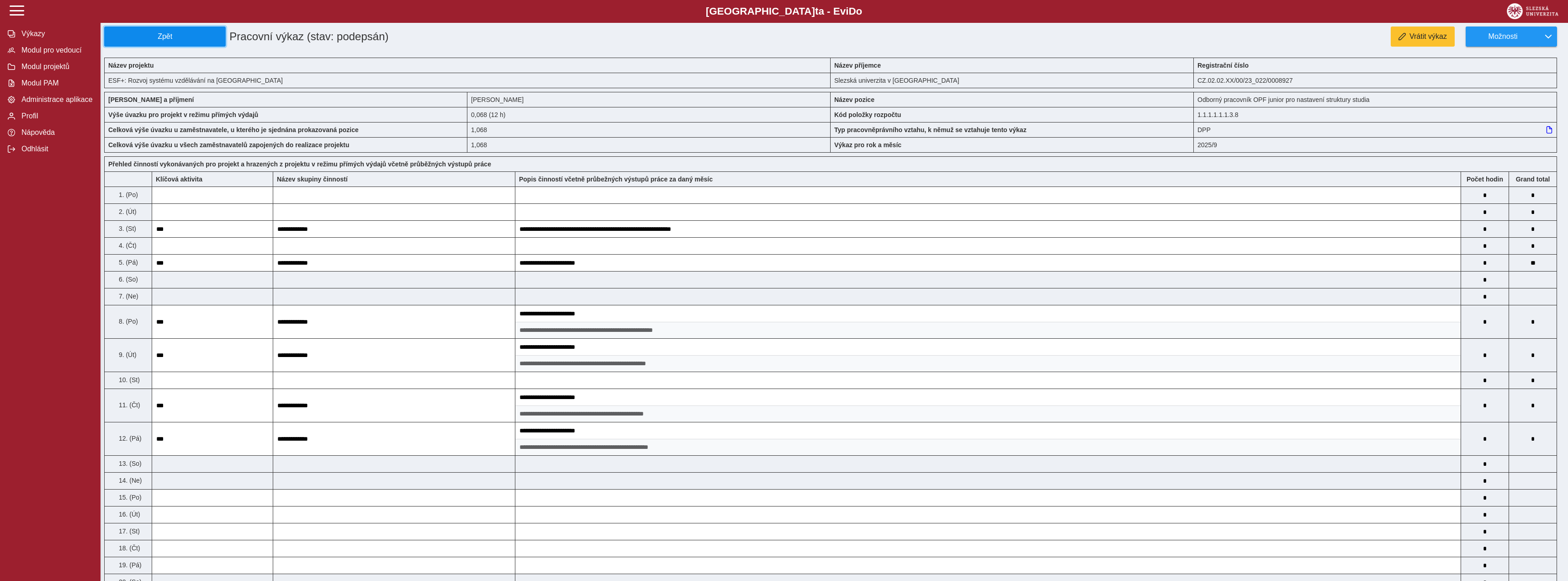
click at [168, 40] on span "Zpět" at bounding box center [165, 36] width 114 height 8
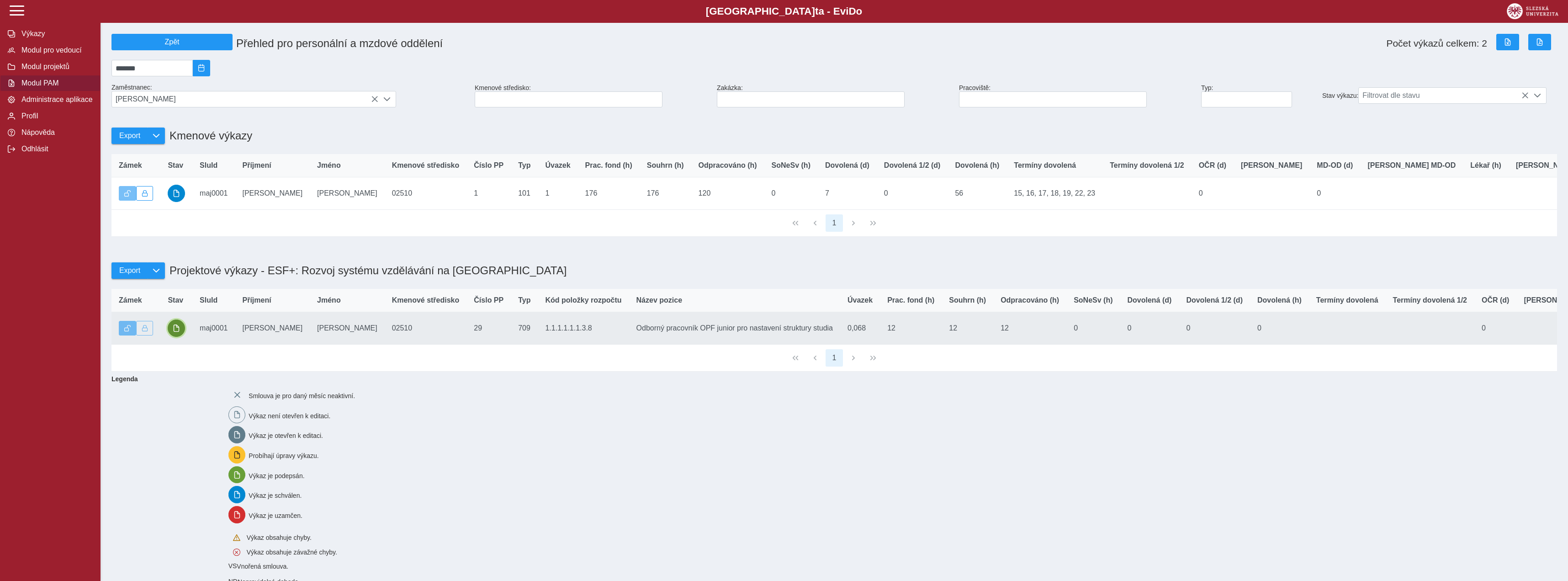
click at [178, 332] on span "button" at bounding box center [177, 328] width 8 height 8
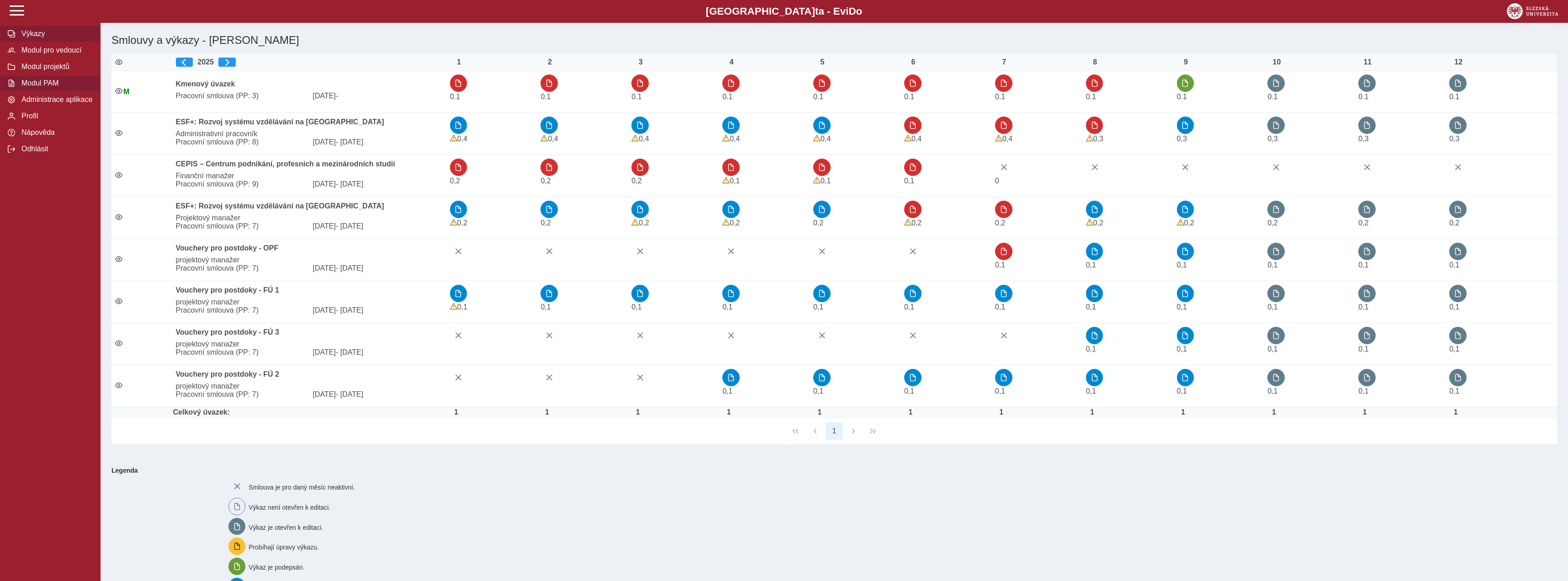
click at [56, 92] on button "Modul PAM" at bounding box center [50, 83] width 100 height 16
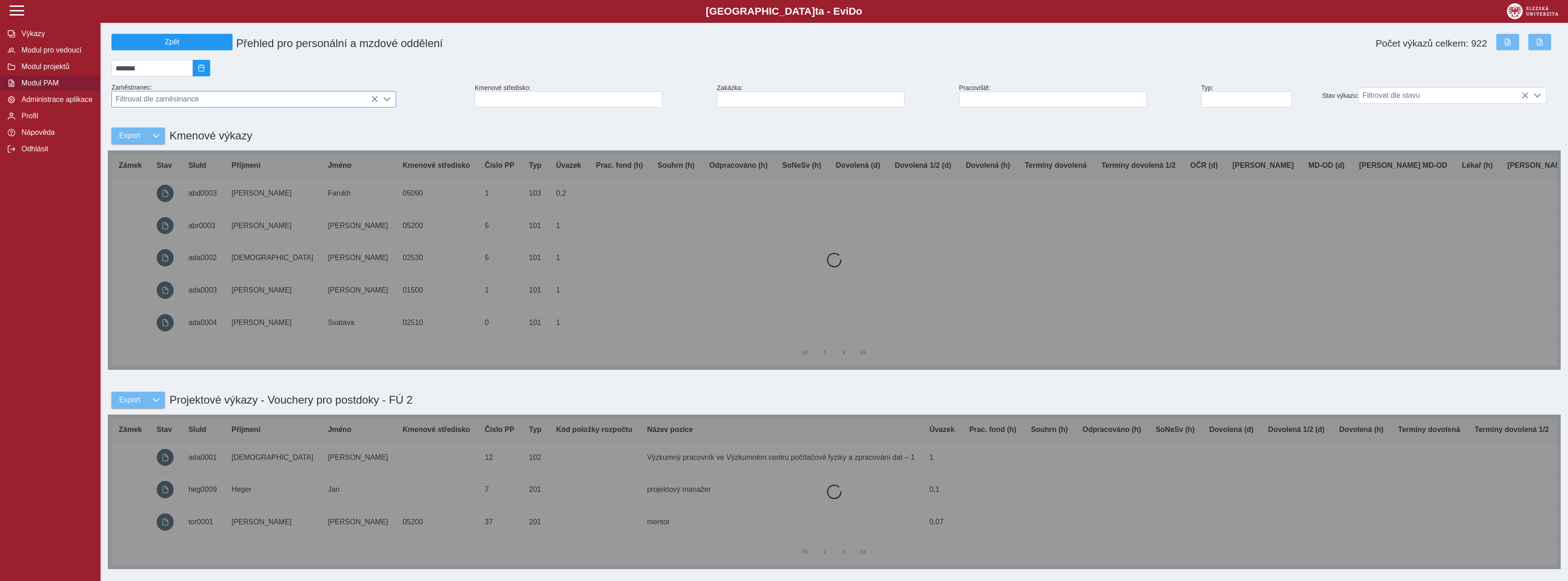
click at [288, 105] on span "Filtrovat dle zaměstnance" at bounding box center [245, 99] width 266 height 16
type input "*****"
click at [261, 144] on li "[PERSON_NAME] Ph.D." at bounding box center [254, 144] width 284 height 16
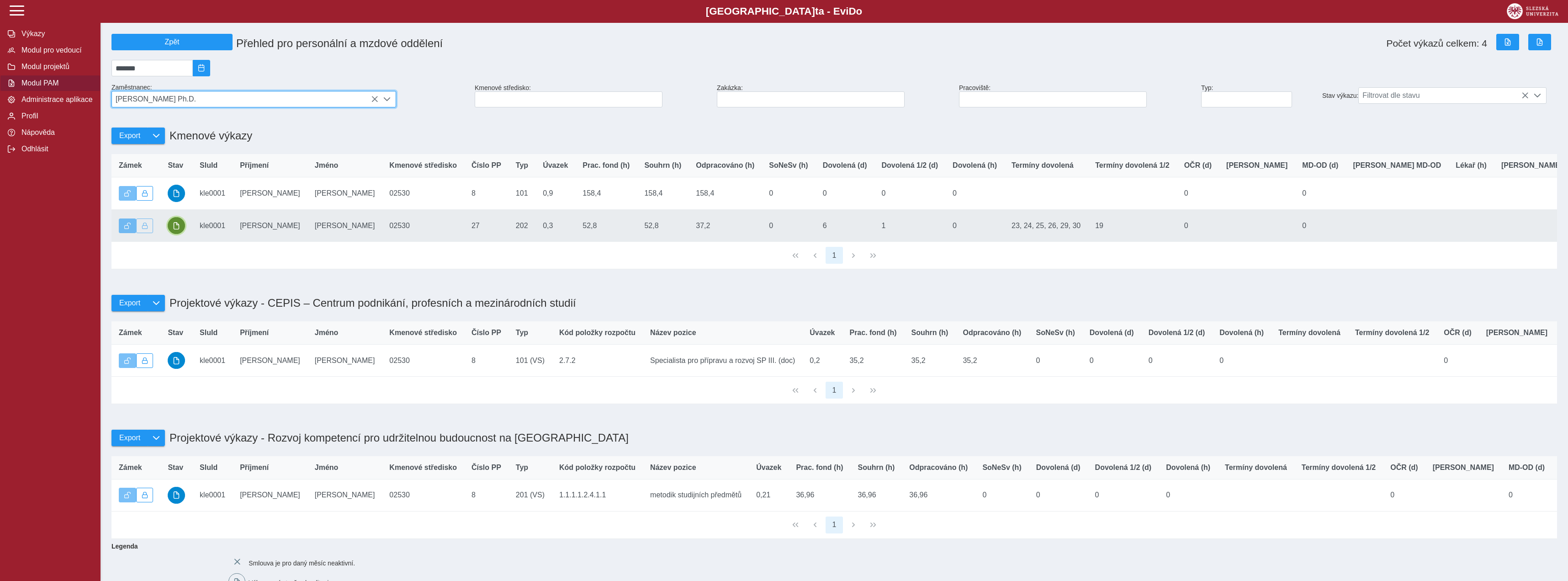
click at [179, 227] on button "button" at bounding box center [177, 226] width 18 height 18
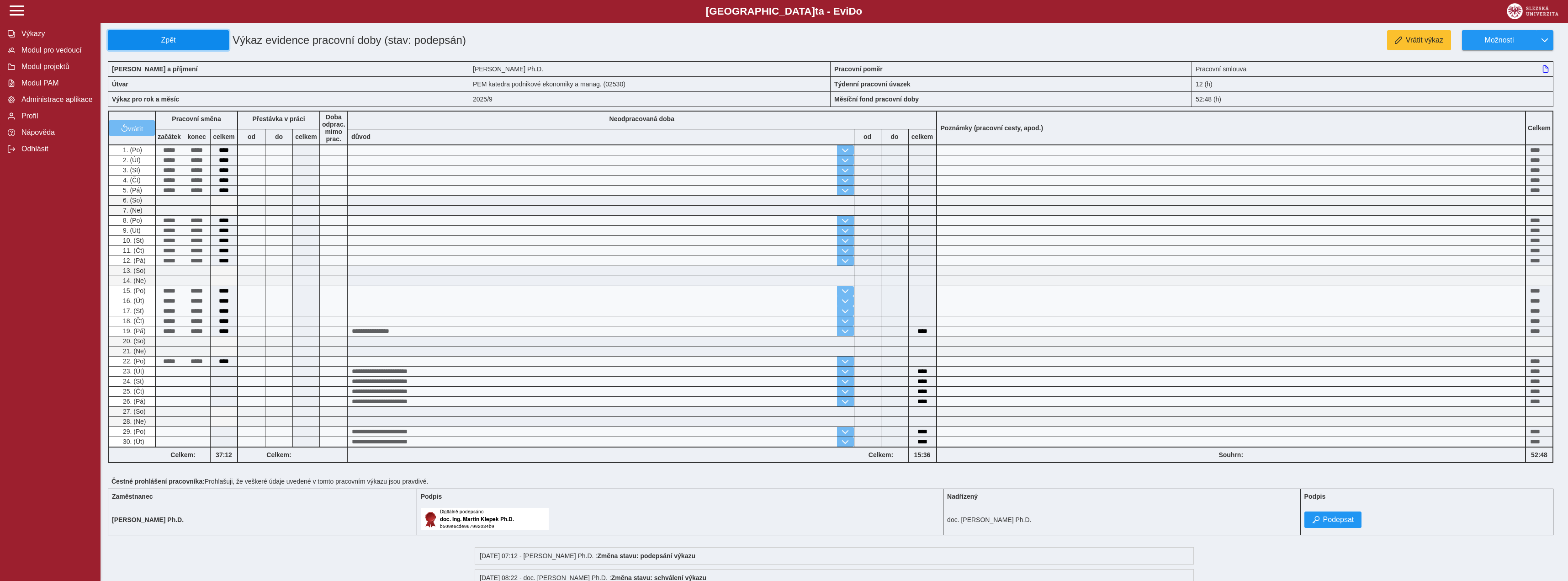
click at [158, 40] on span "Zpět" at bounding box center [168, 40] width 113 height 8
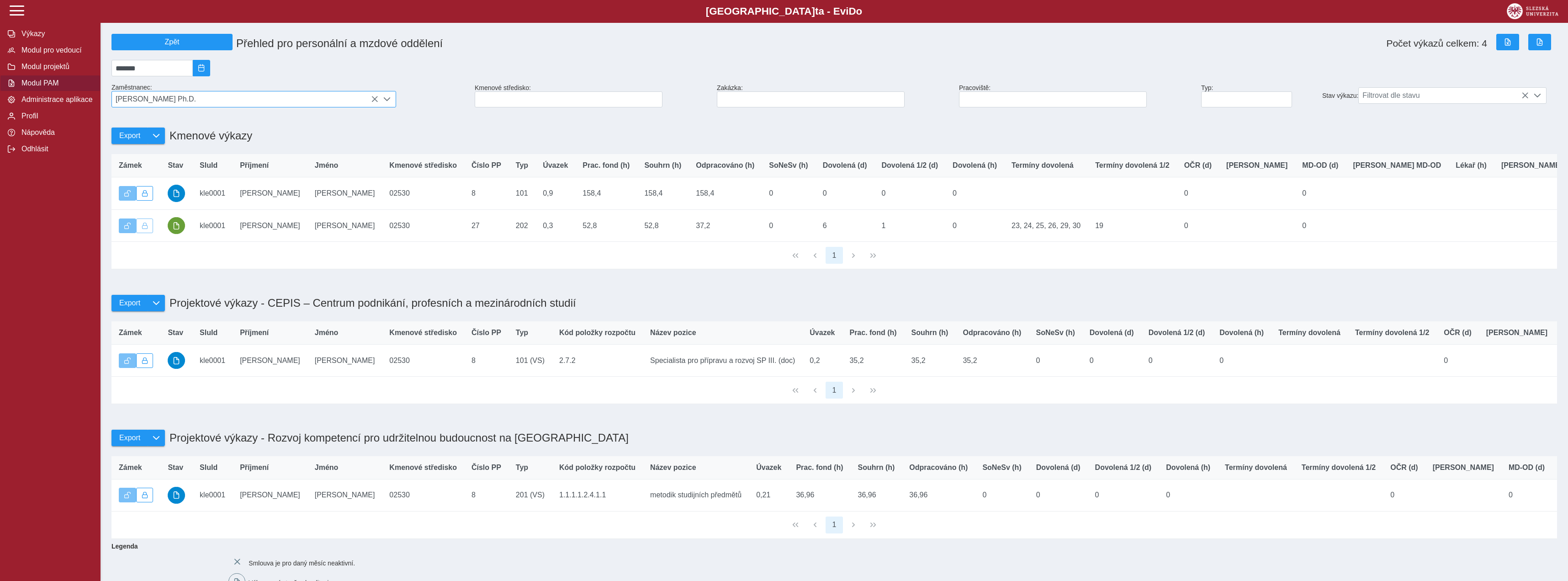
click at [375, 103] on icon at bounding box center [375, 99] width 8 height 8
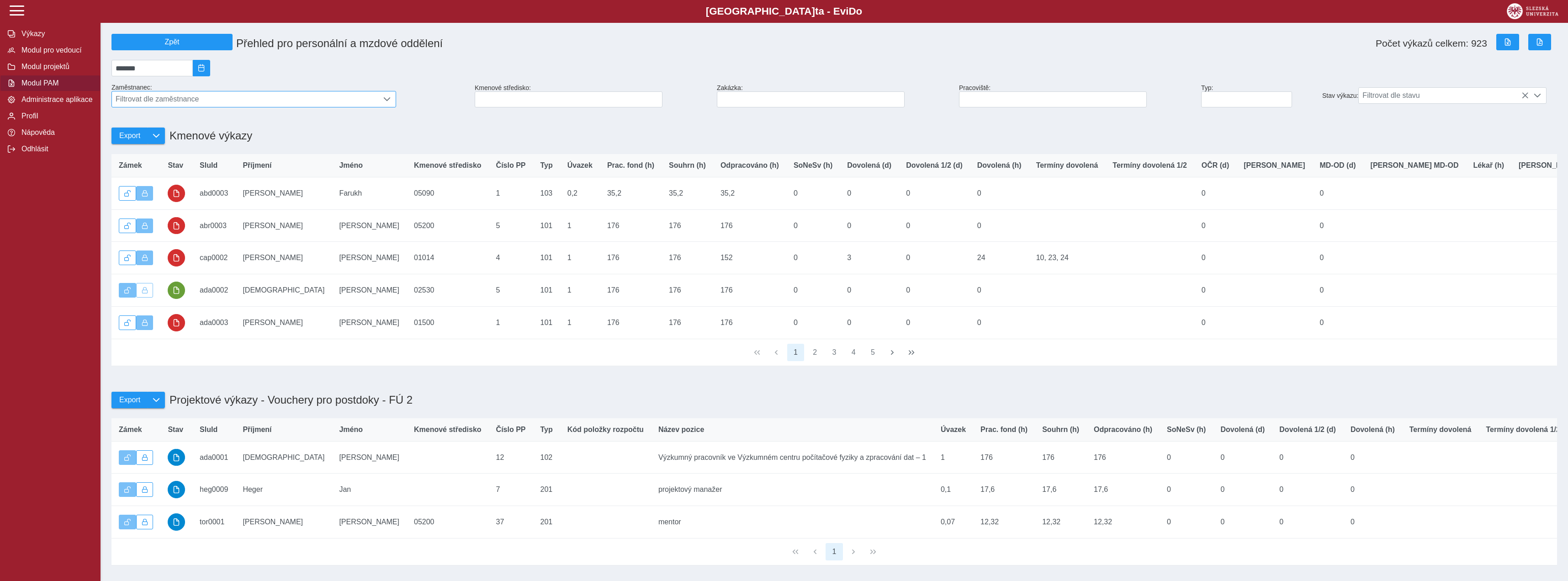
click at [273, 97] on span "Filtrovat dle zaměstnance" at bounding box center [245, 99] width 266 height 16
type input "******"
click at [256, 145] on li "[PERSON_NAME] Ph.D." at bounding box center [254, 144] width 284 height 16
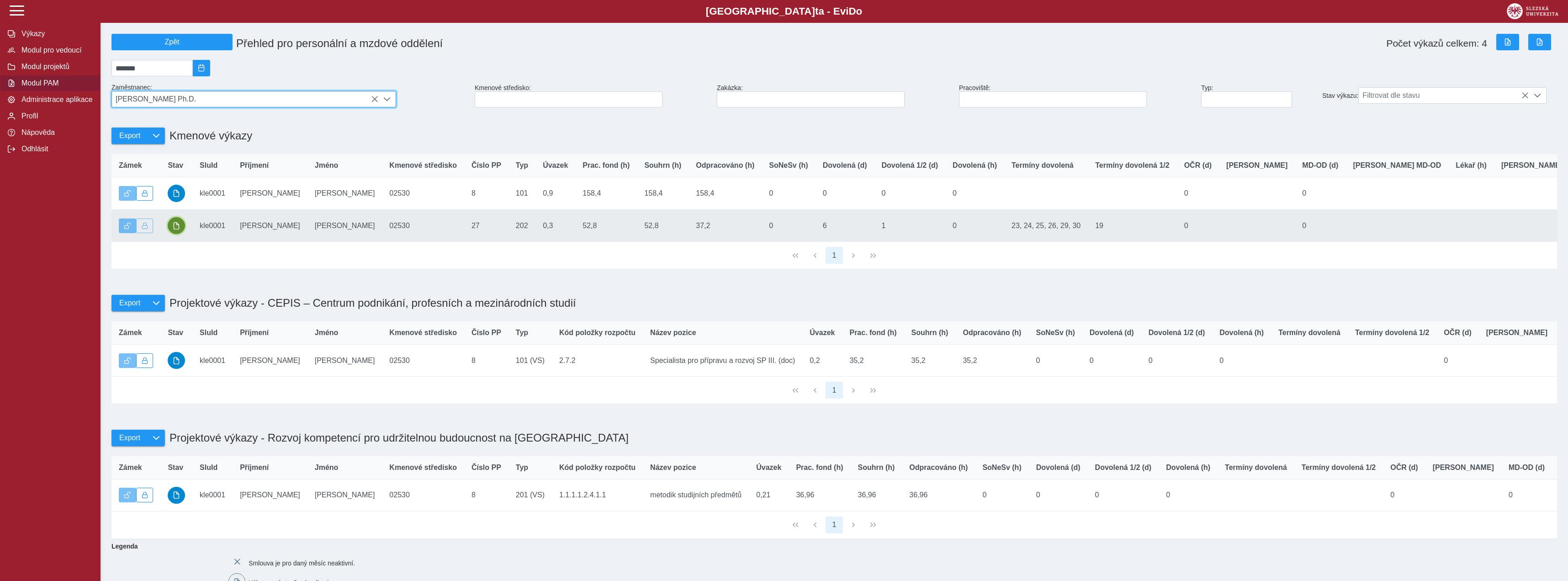
click at [177, 229] on span "button" at bounding box center [177, 226] width 8 height 8
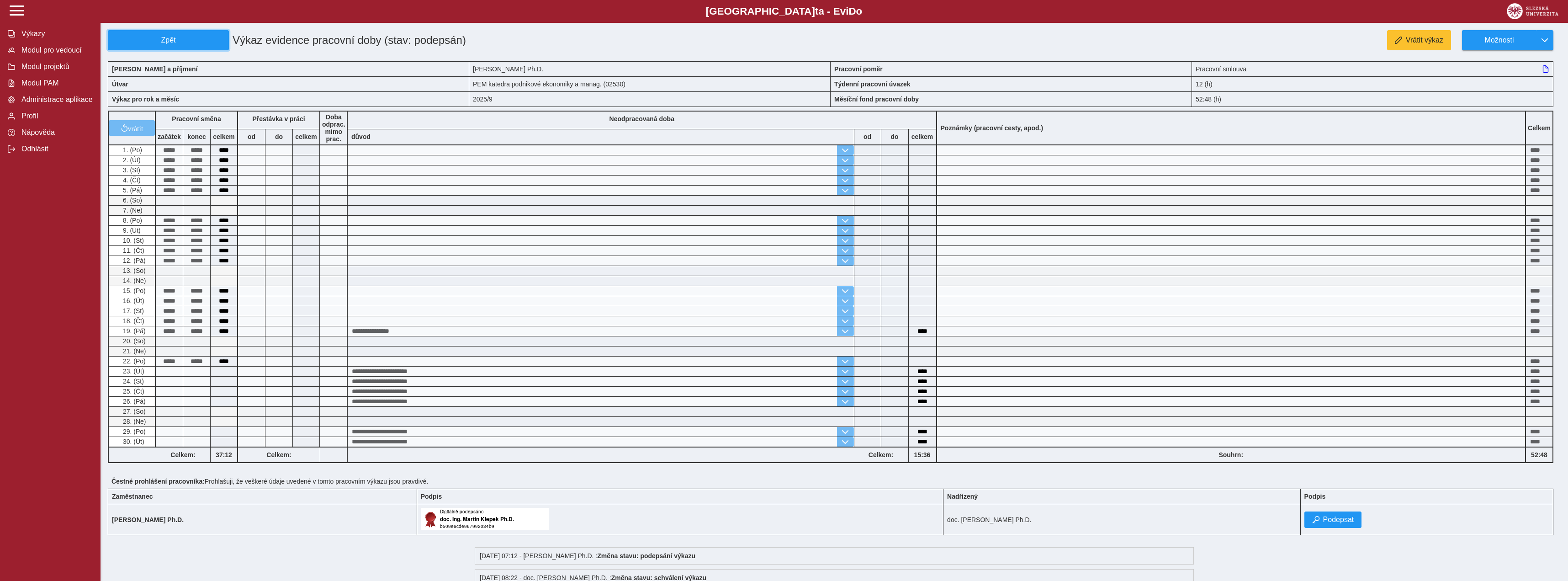
click at [188, 41] on span "Zpět" at bounding box center [168, 40] width 113 height 8
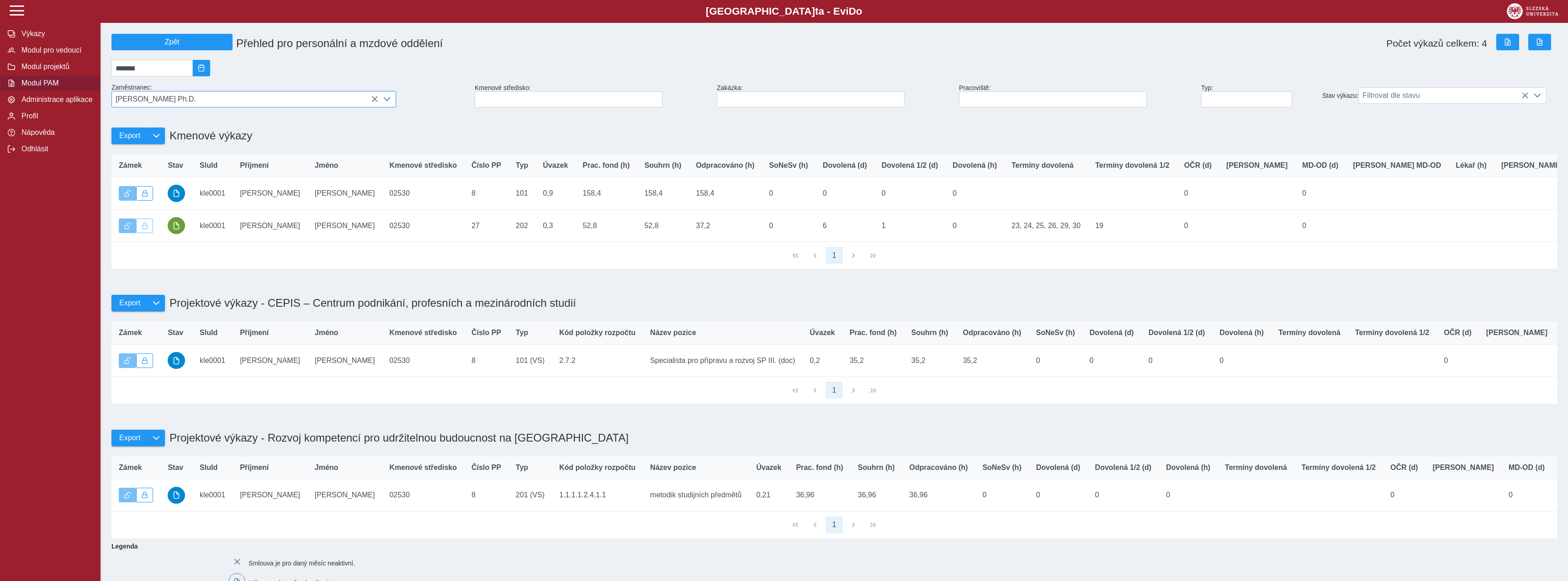
click at [374, 102] on icon at bounding box center [375, 99] width 8 height 8
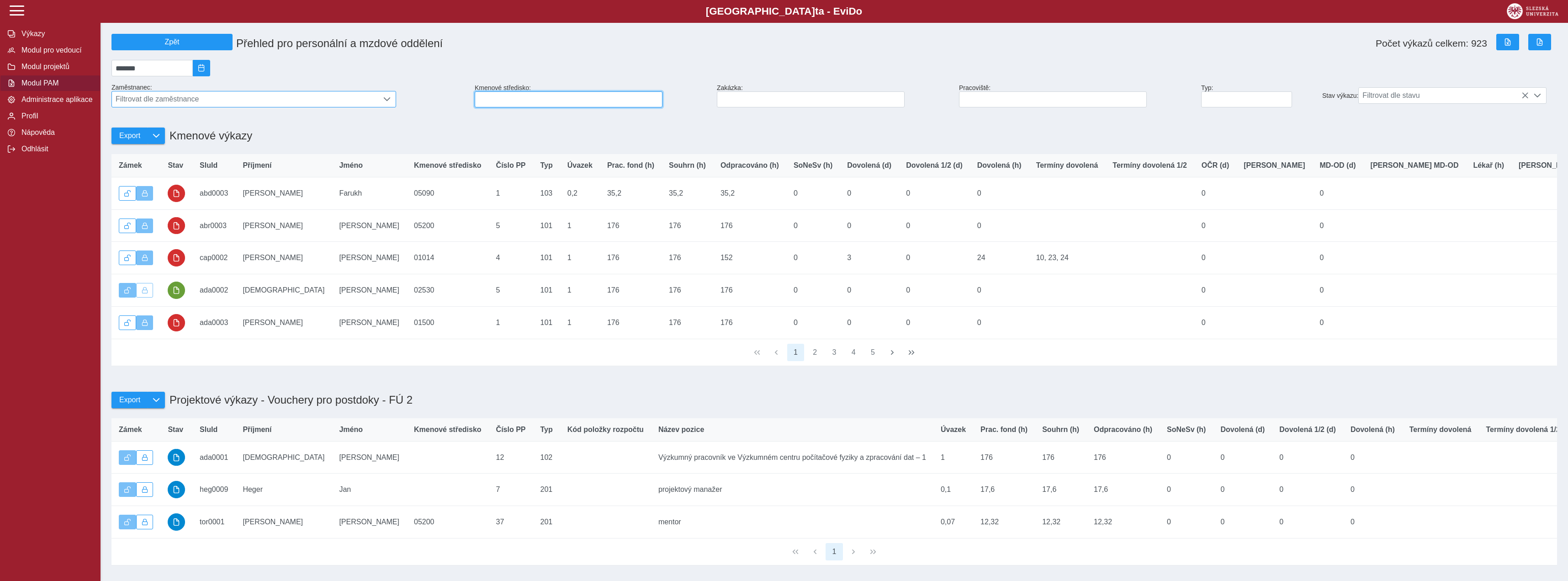
click at [519, 106] on input at bounding box center [569, 99] width 188 height 16
